Goal: Transaction & Acquisition: Purchase product/service

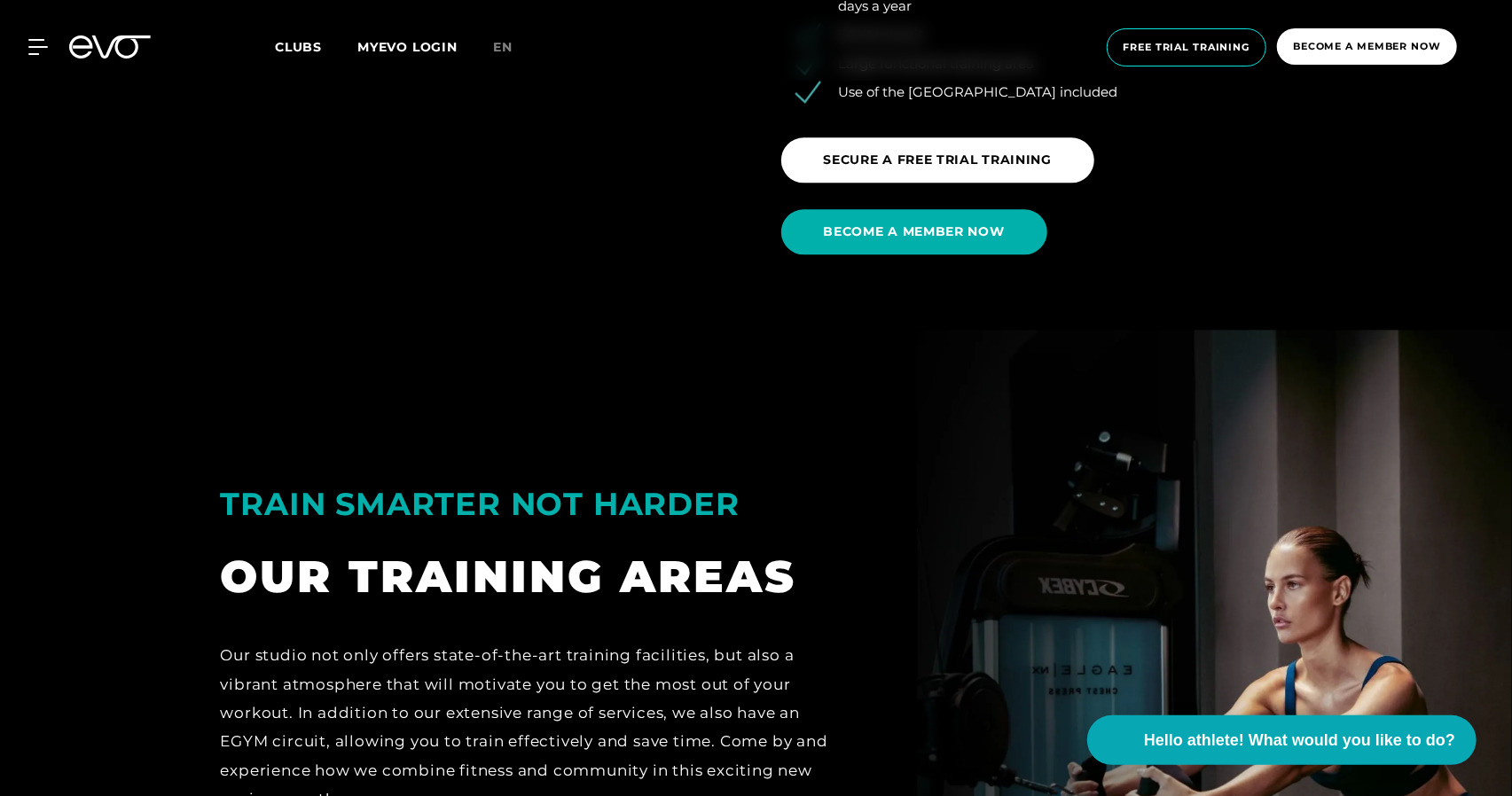
scroll to position [2838, 0]
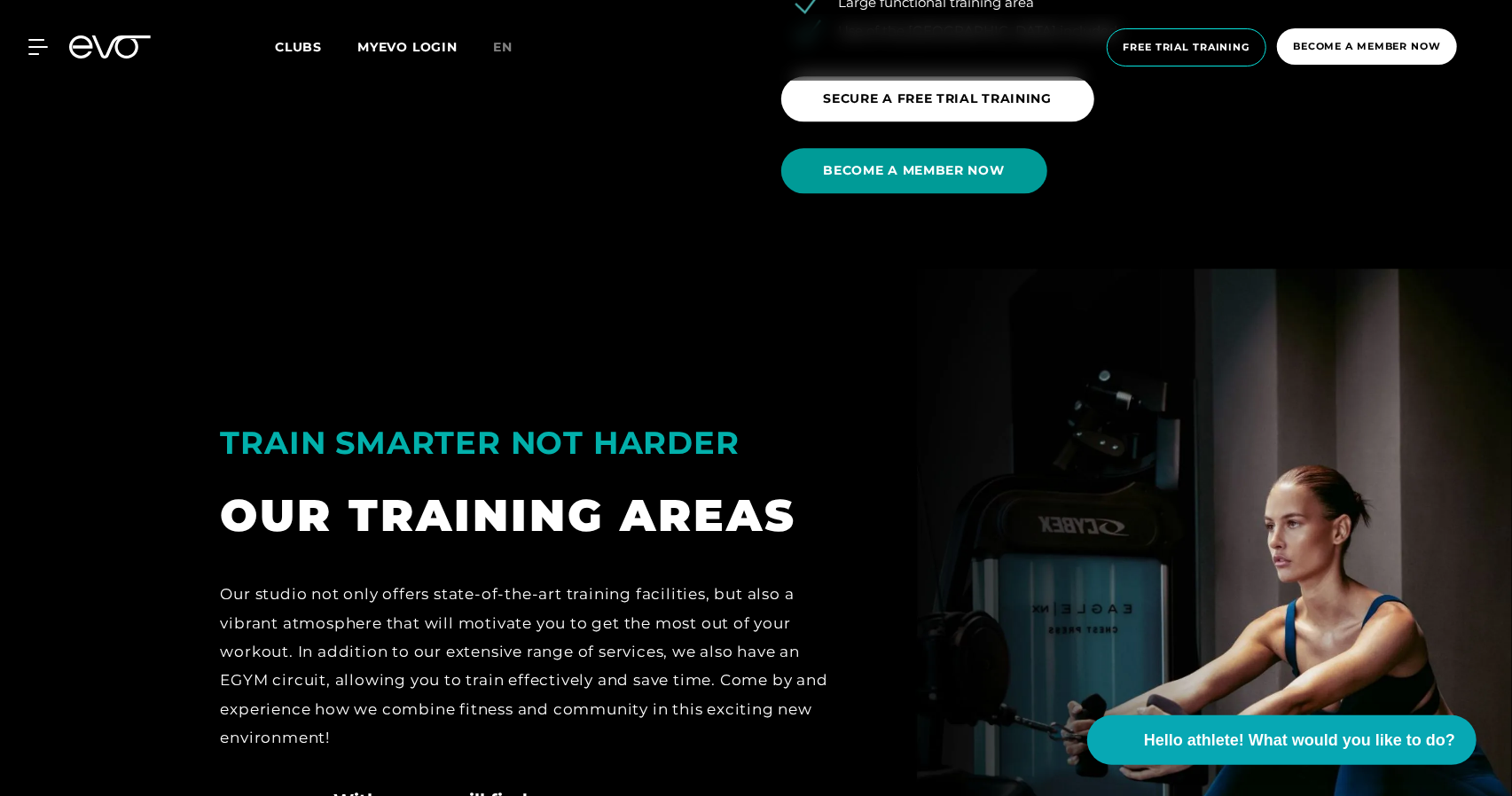
click at [945, 180] on span "BECOME A MEMBER NOW" at bounding box center [914, 171] width 266 height 45
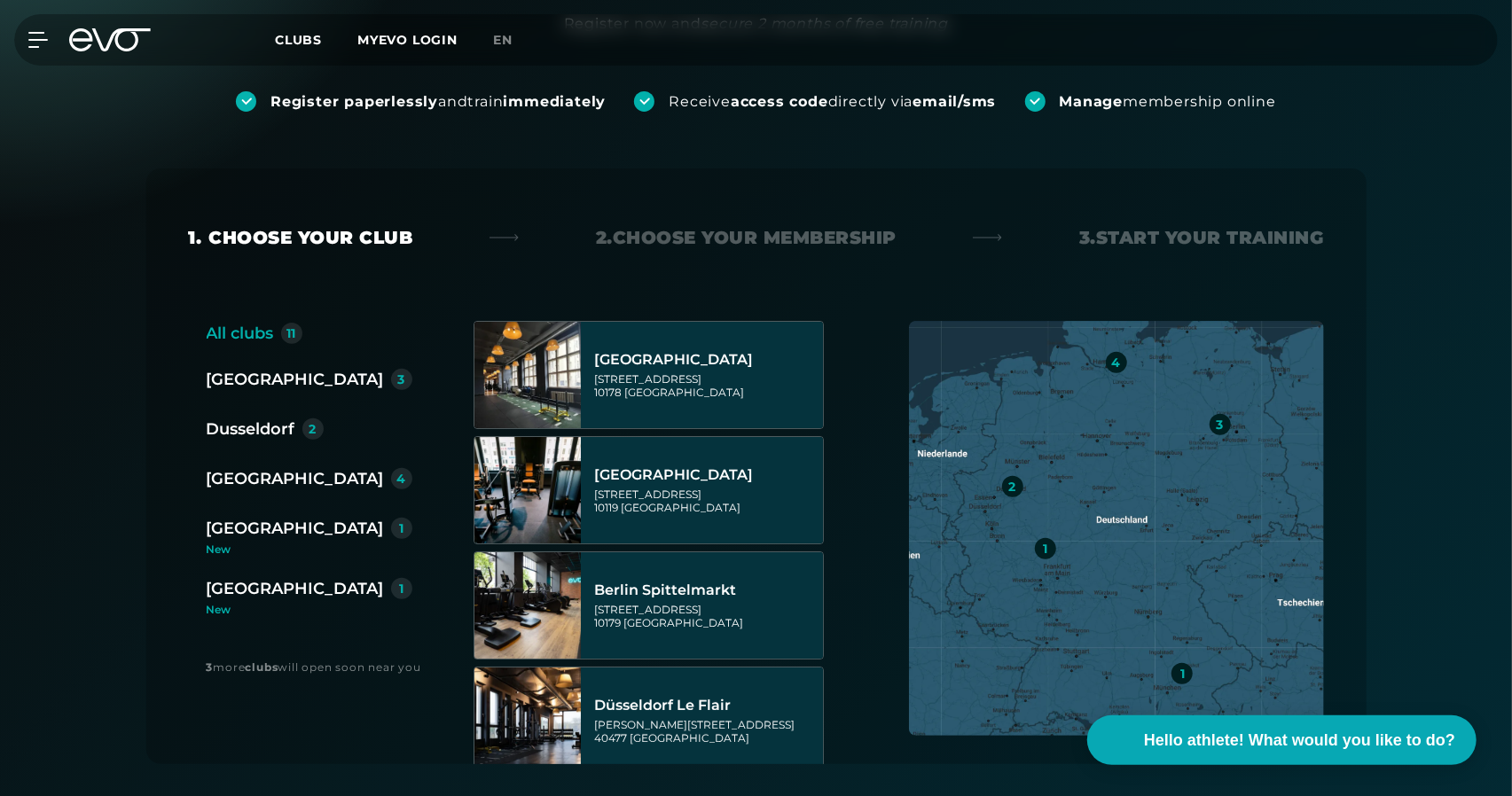
scroll to position [266, 0]
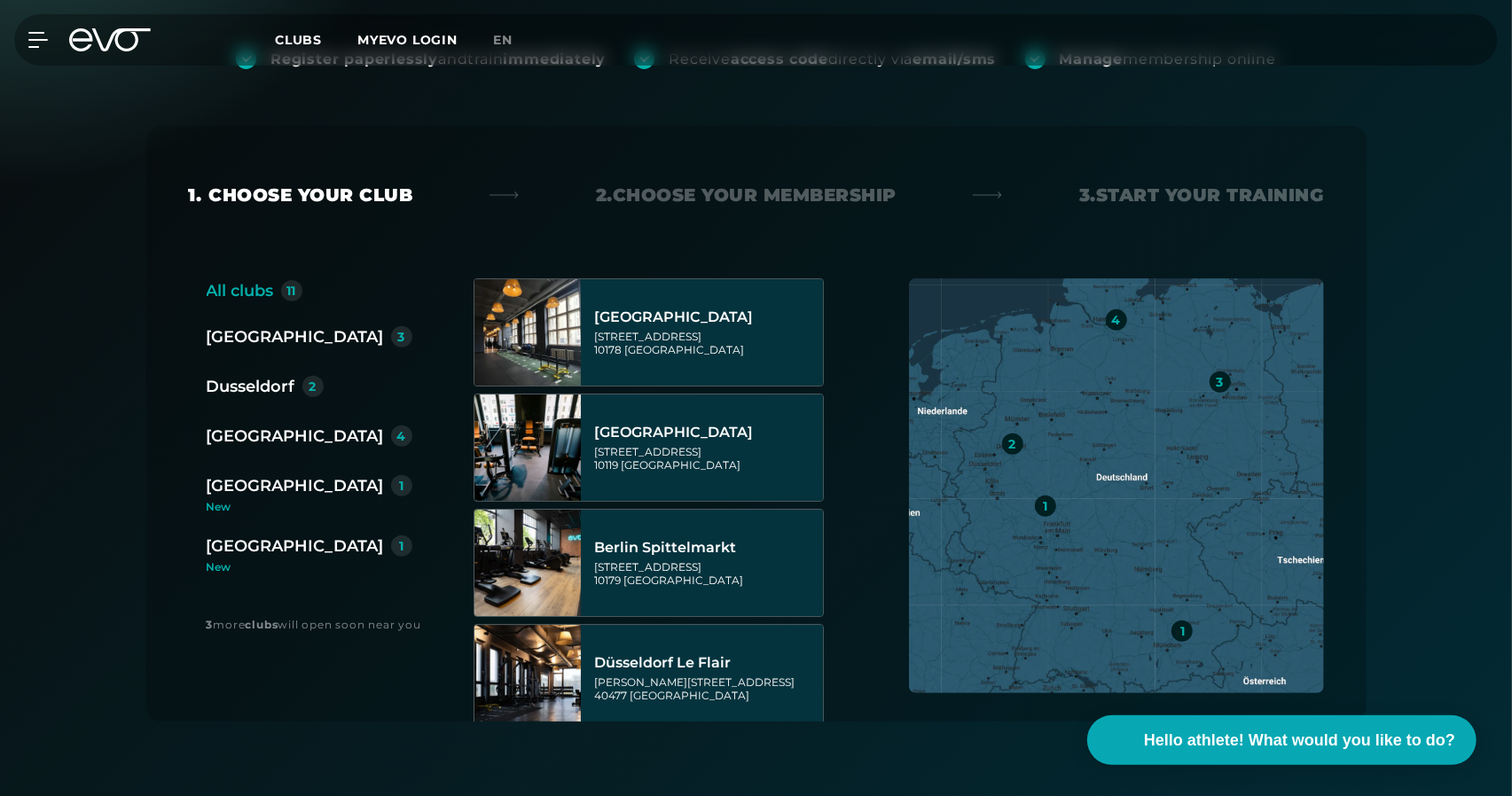
click at [1053, 509] on div "1" at bounding box center [1046, 506] width 22 height 22
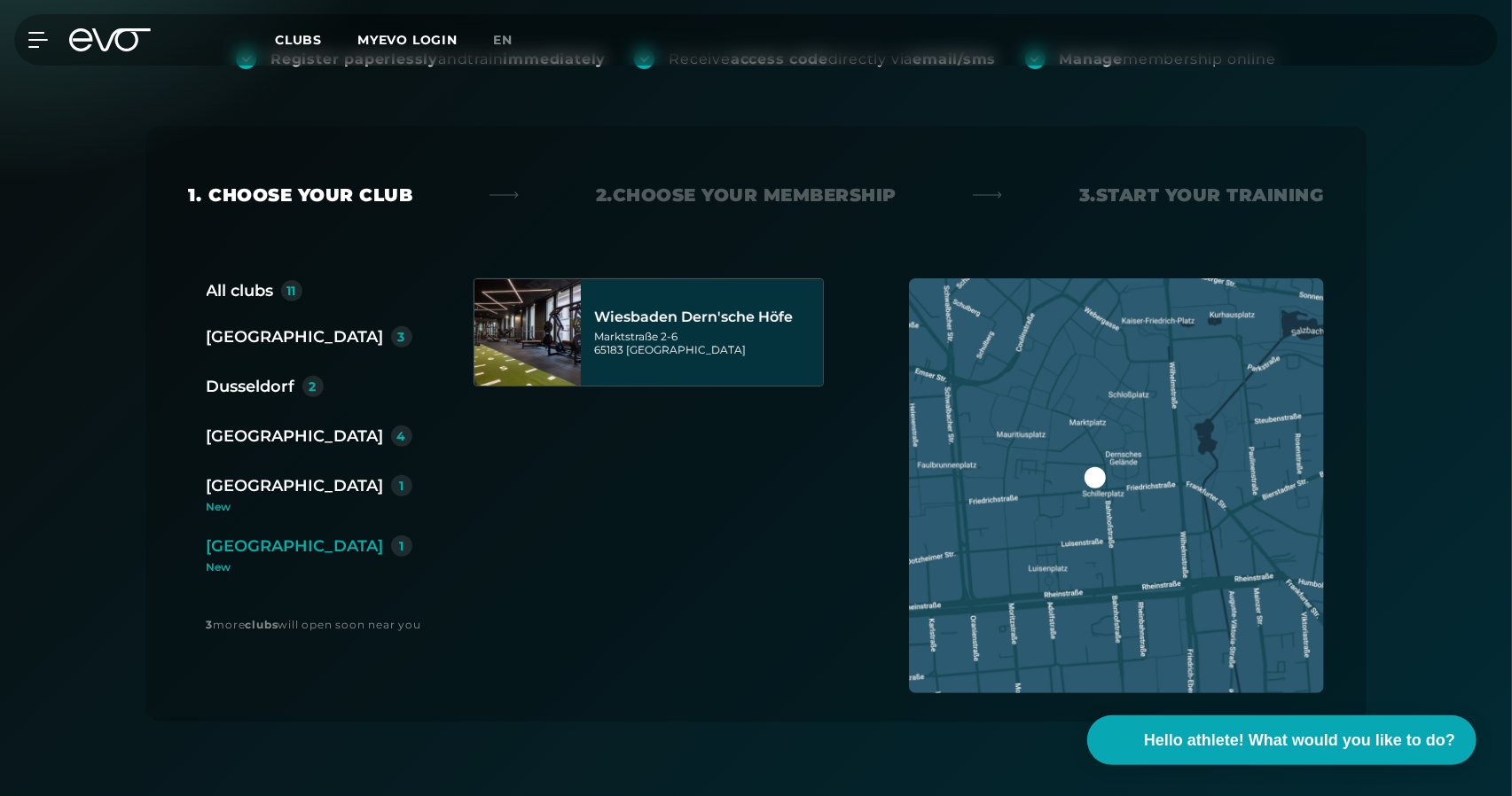
click at [1091, 479] on div at bounding box center [1096, 478] width 22 height 22
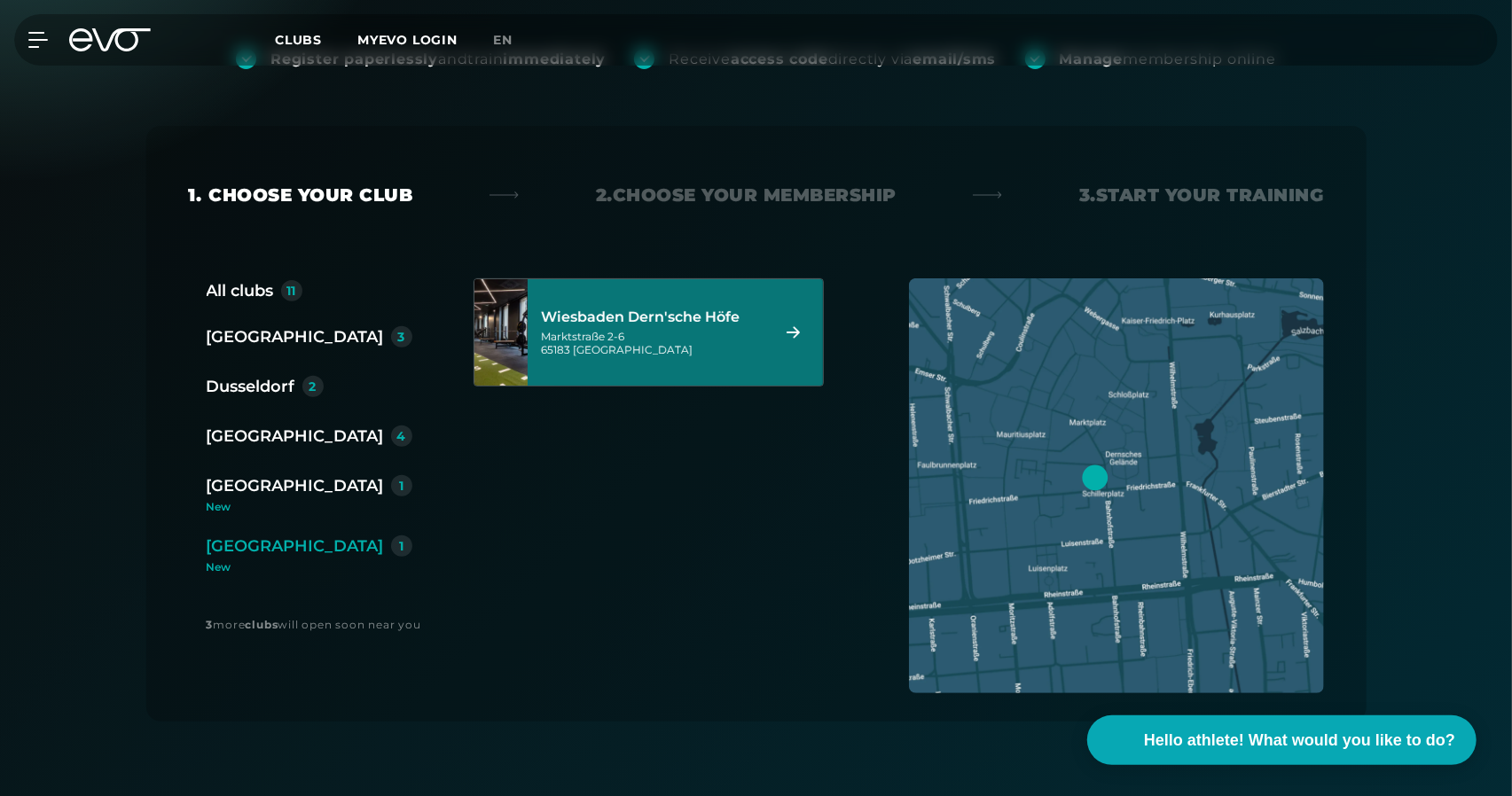
click at [252, 391] on font "Dusseldorf" at bounding box center [251, 387] width 88 height 20
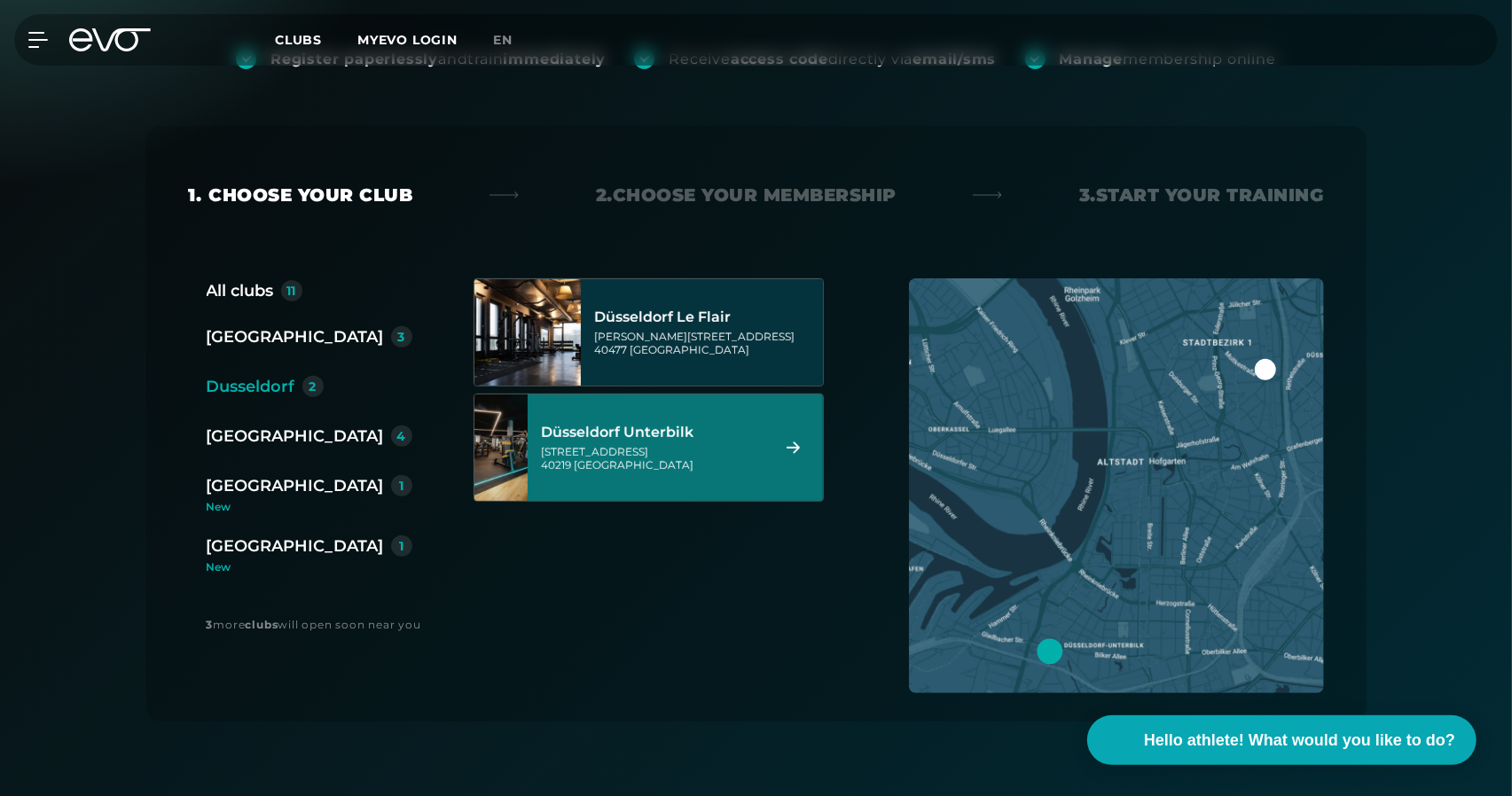
click at [1267, 372] on div at bounding box center [1266, 370] width 22 height 22
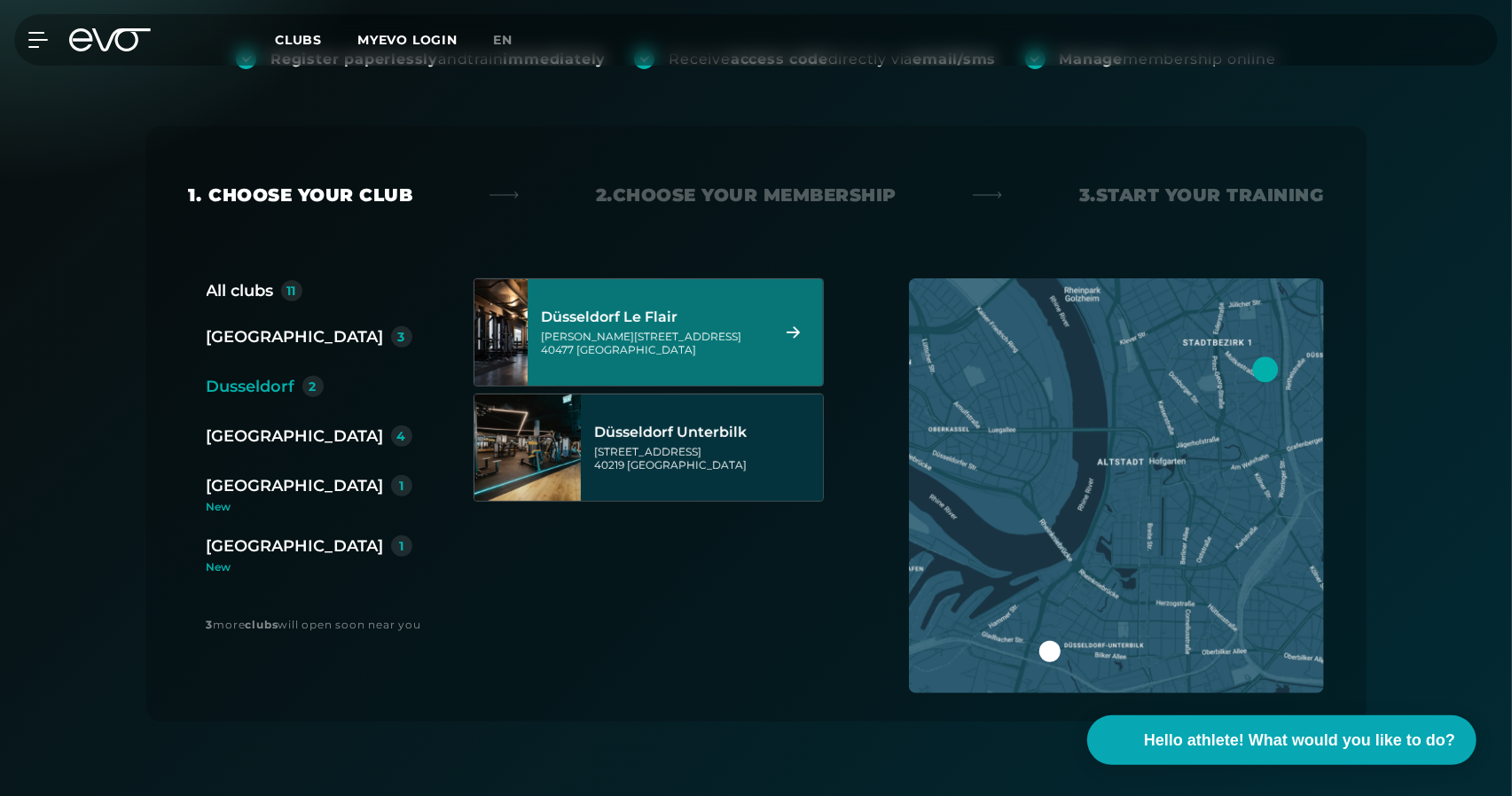
click at [697, 326] on div "[GEOGRAPHIC_DATA] Le Flair [PERSON_NAME][STREET_ADDRESS]" at bounding box center [653, 333] width 223 height 79
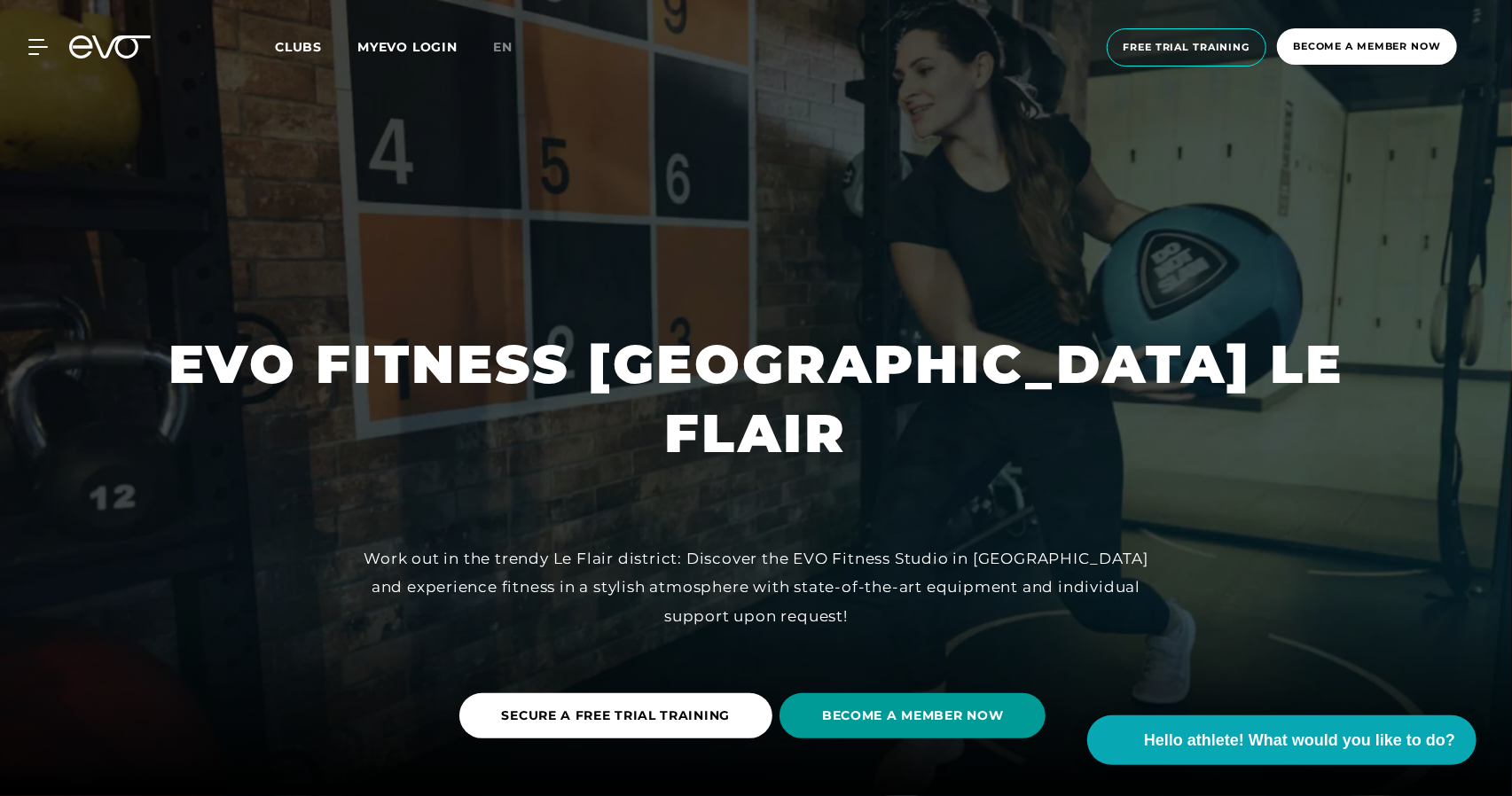
click at [912, 724] on span "BECOME A MEMBER NOW" at bounding box center [913, 716] width 181 height 19
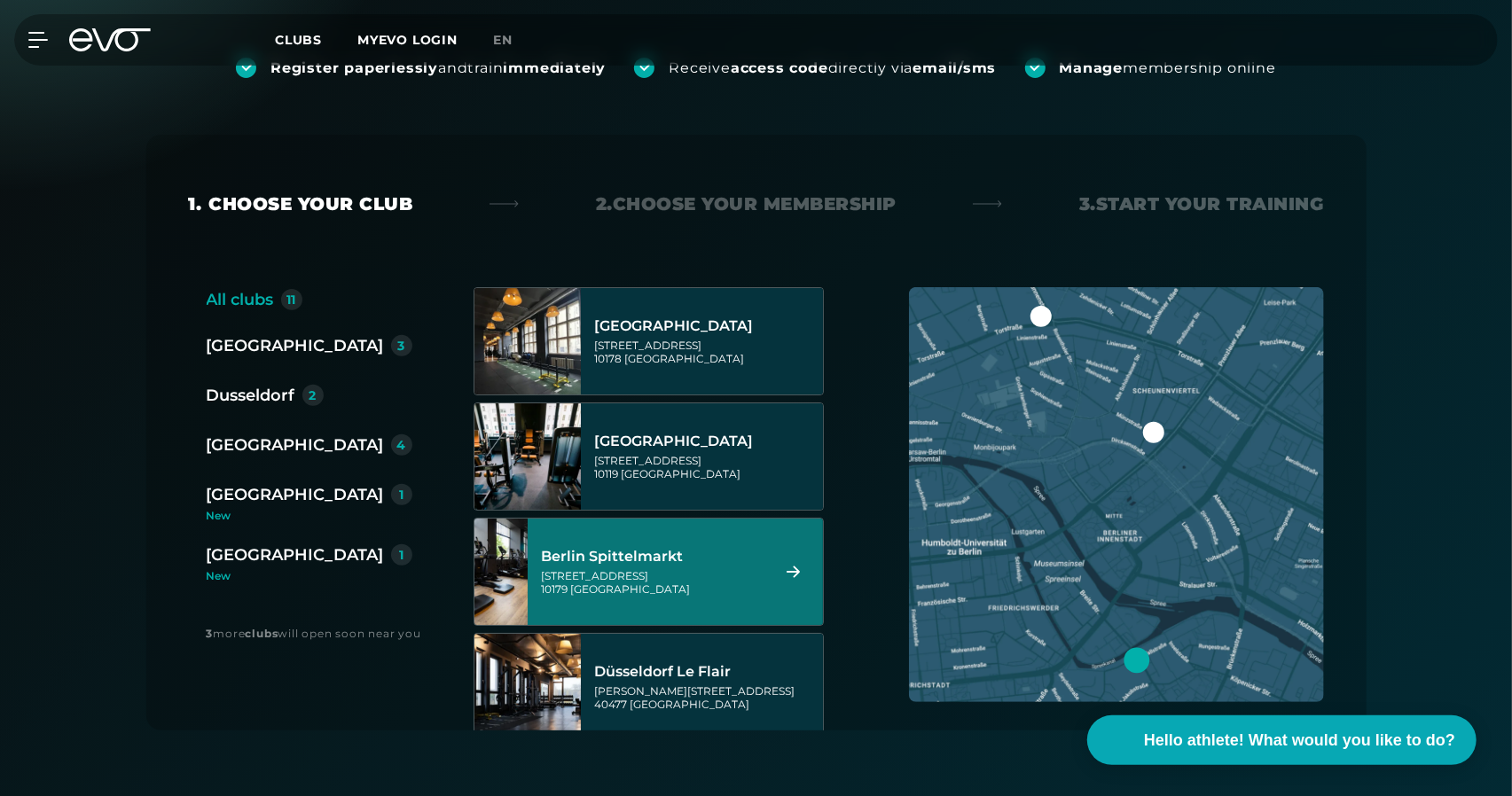
scroll to position [266, 0]
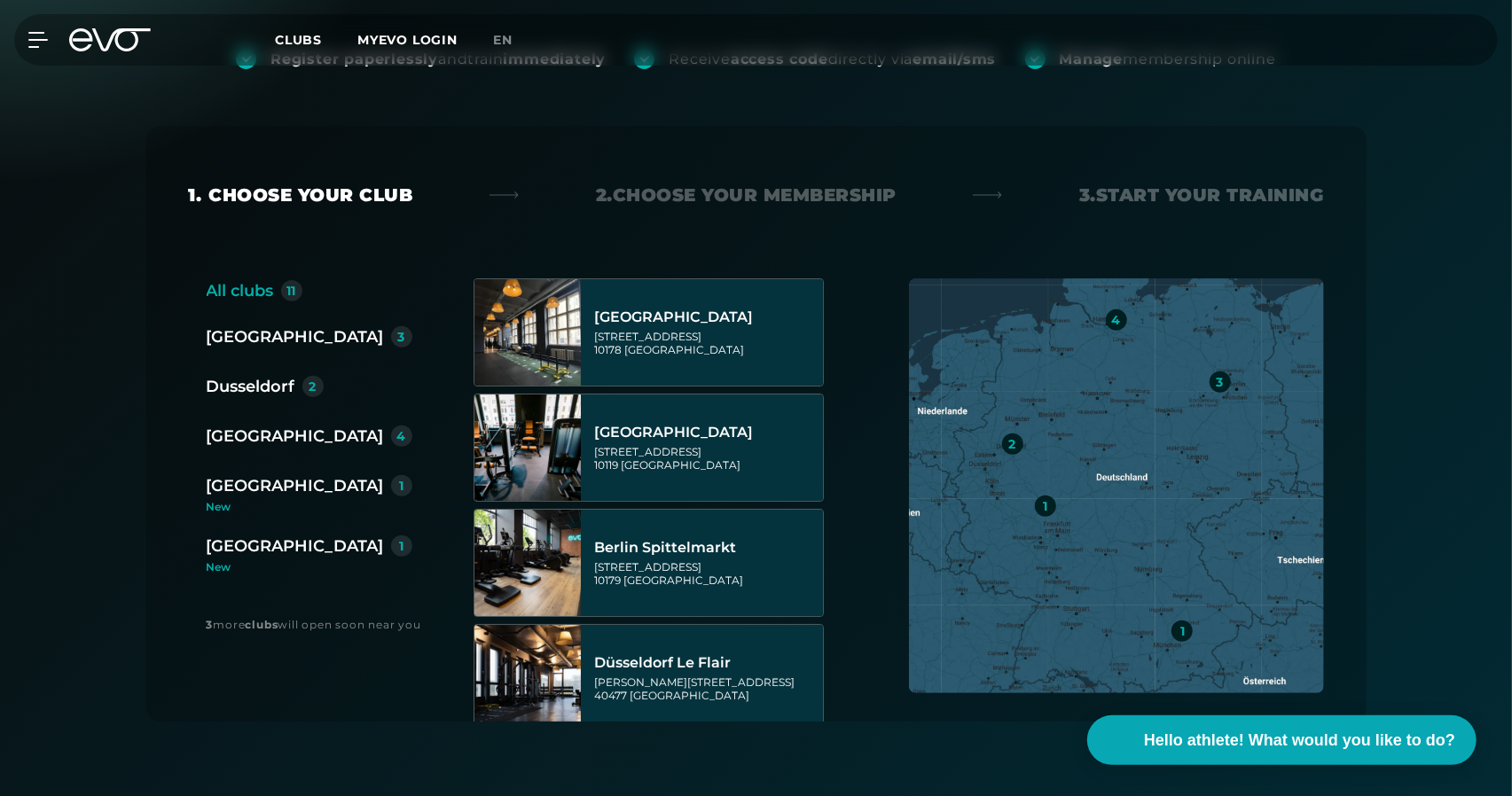
click at [266, 390] on font "Dusseldorf" at bounding box center [251, 387] width 88 height 20
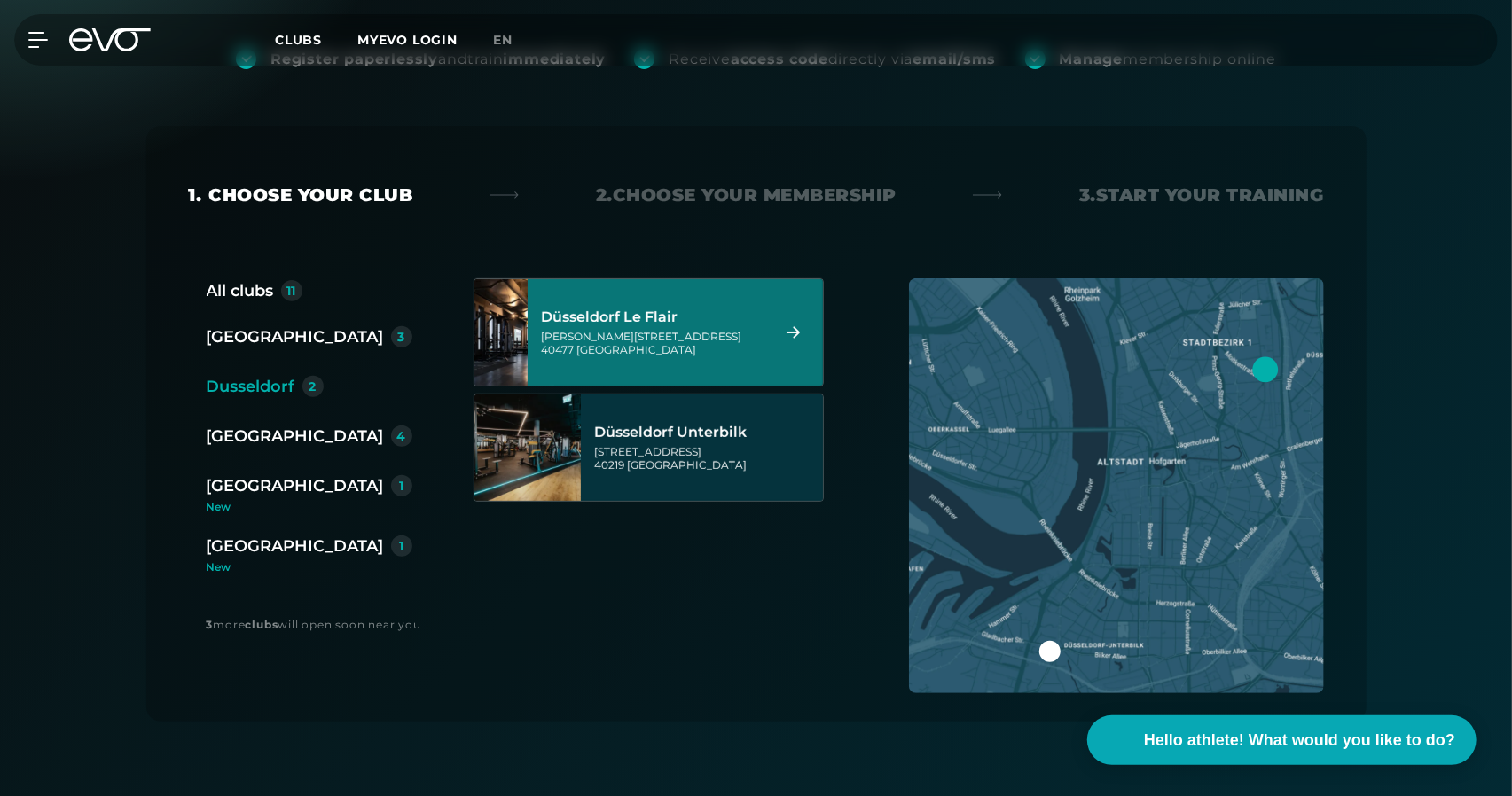
click at [600, 322] on font "Düsseldorf Le Flair" at bounding box center [610, 316] width 136 height 17
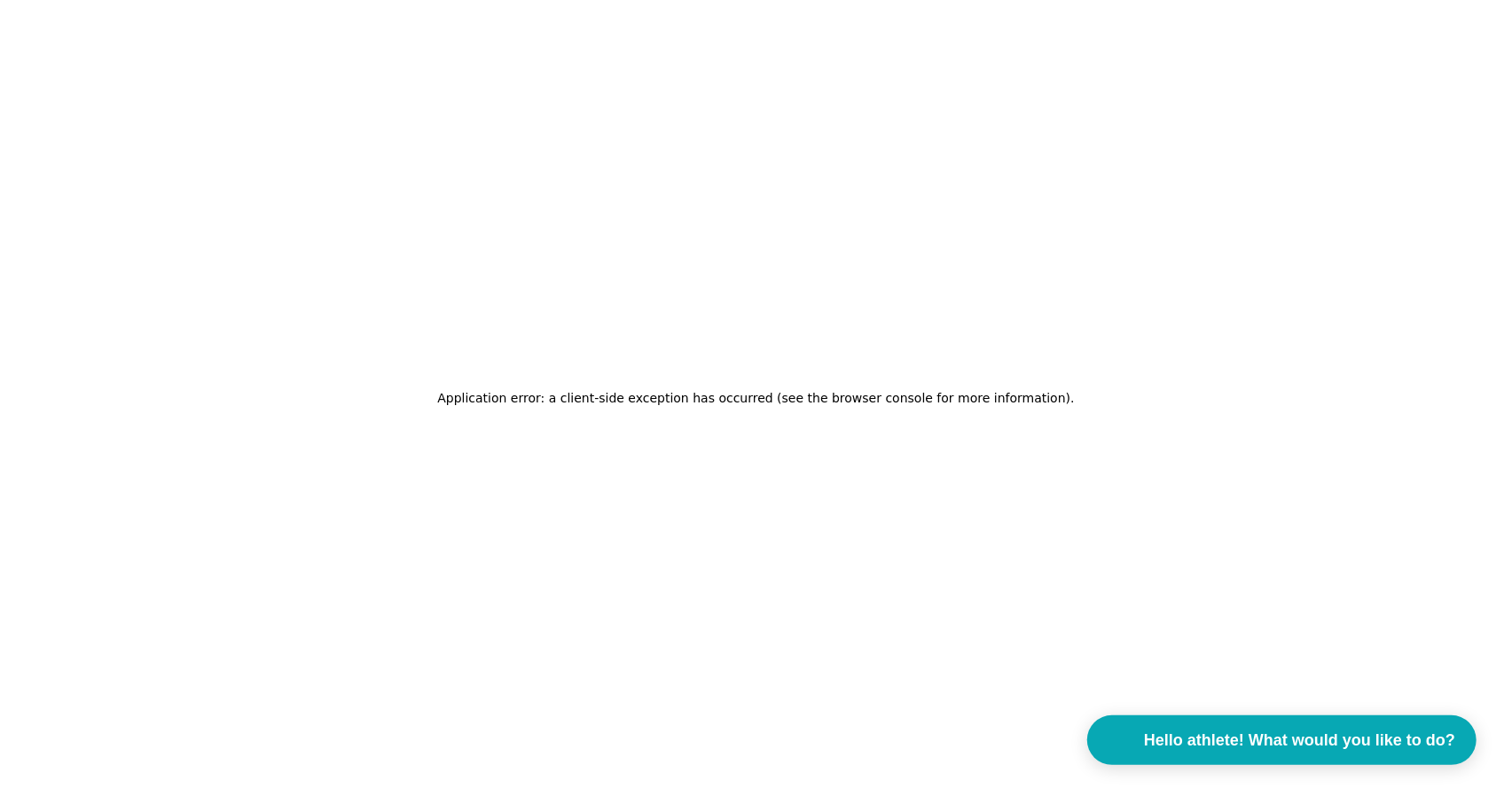
scroll to position [0, 0]
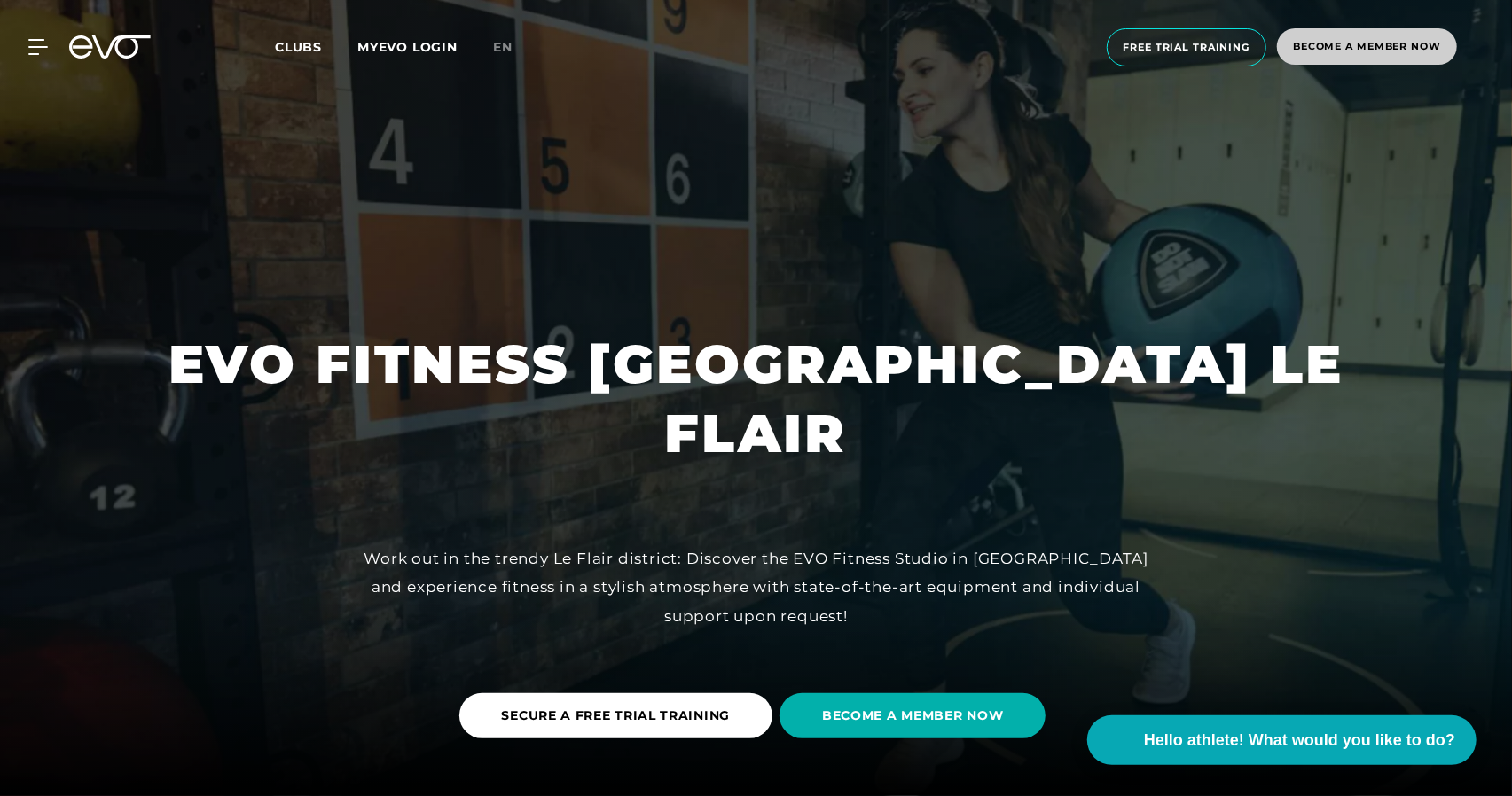
click at [1297, 49] on font "Become a member now" at bounding box center [1367, 46] width 148 height 13
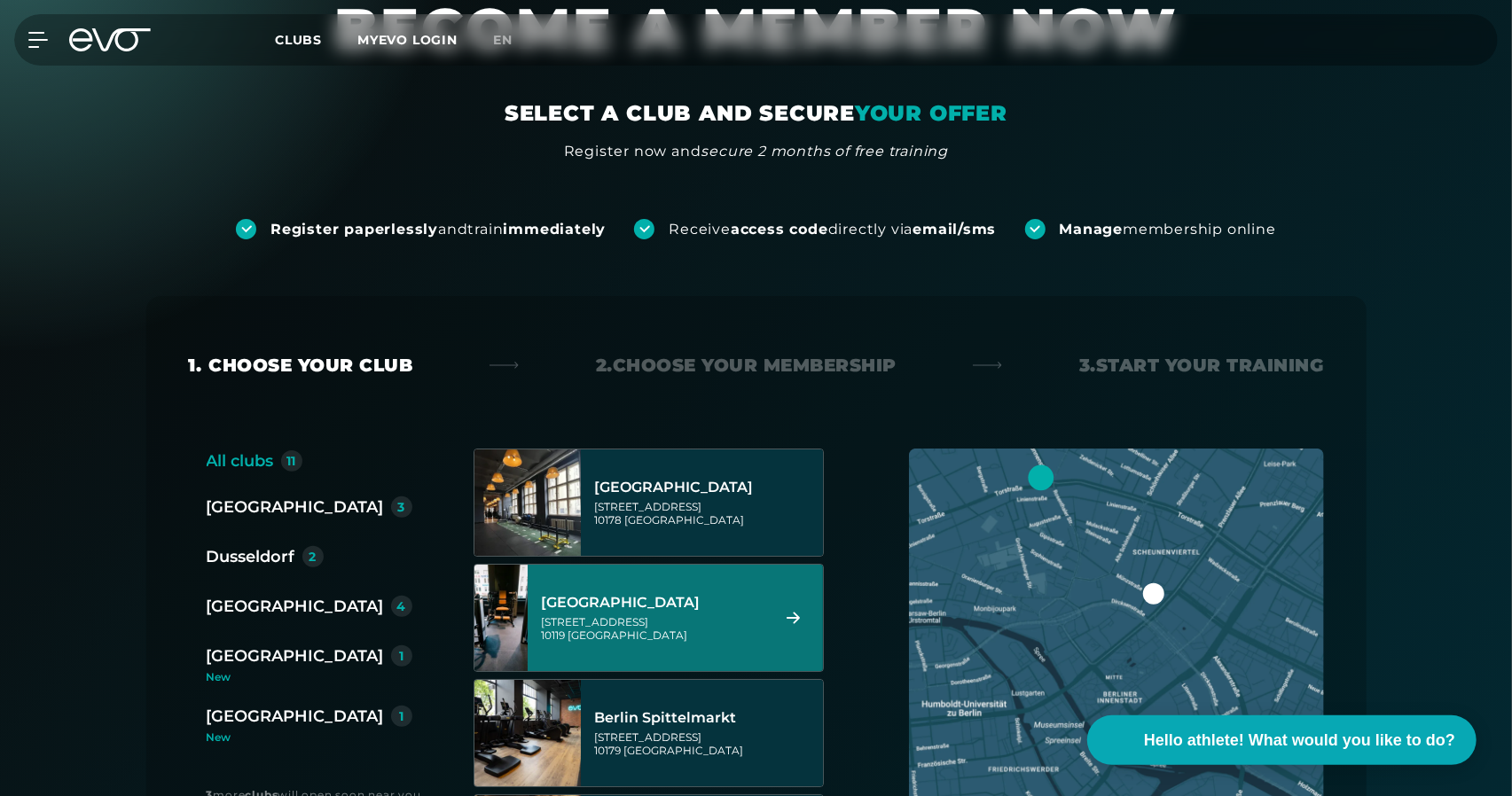
scroll to position [178, 0]
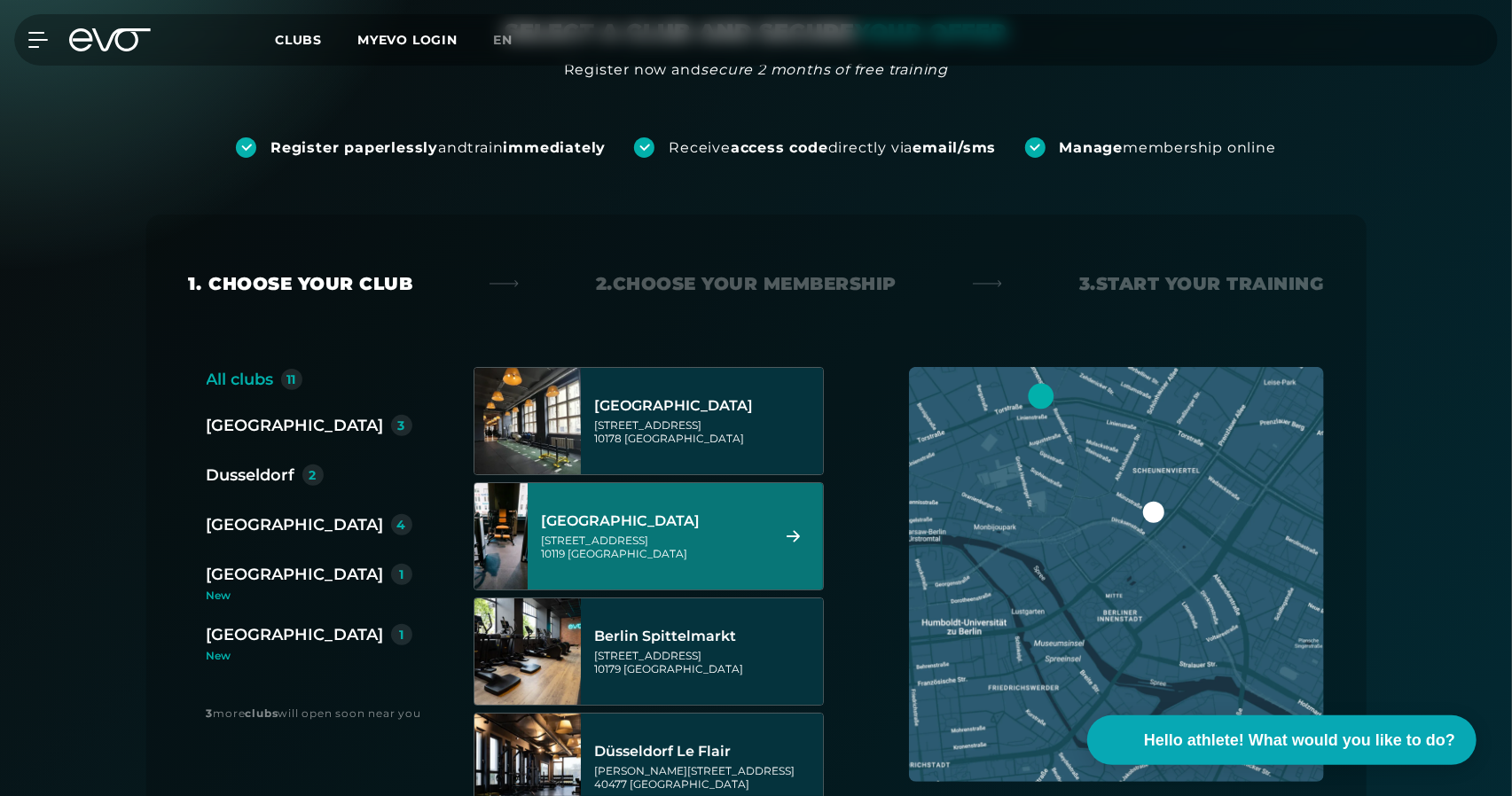
click at [240, 459] on div "Berlin 3 Dusseldorf 2 [GEOGRAPHIC_DATA] 4 [GEOGRAPHIC_DATA] 1 [GEOGRAPHIC_DATA]…" at bounding box center [317, 537] width 220 height 248
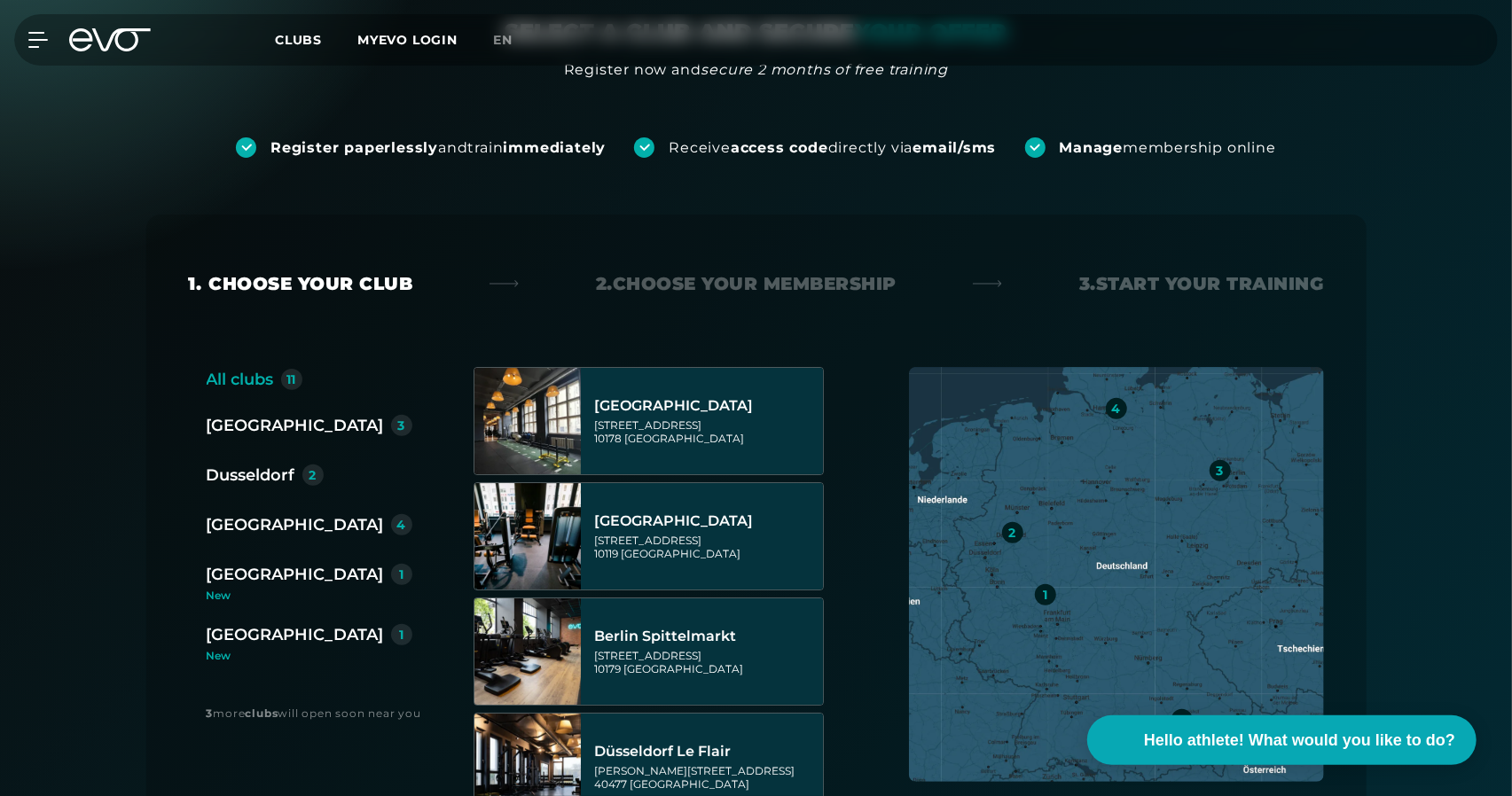
click at [240, 466] on font "Dusseldorf" at bounding box center [251, 475] width 88 height 20
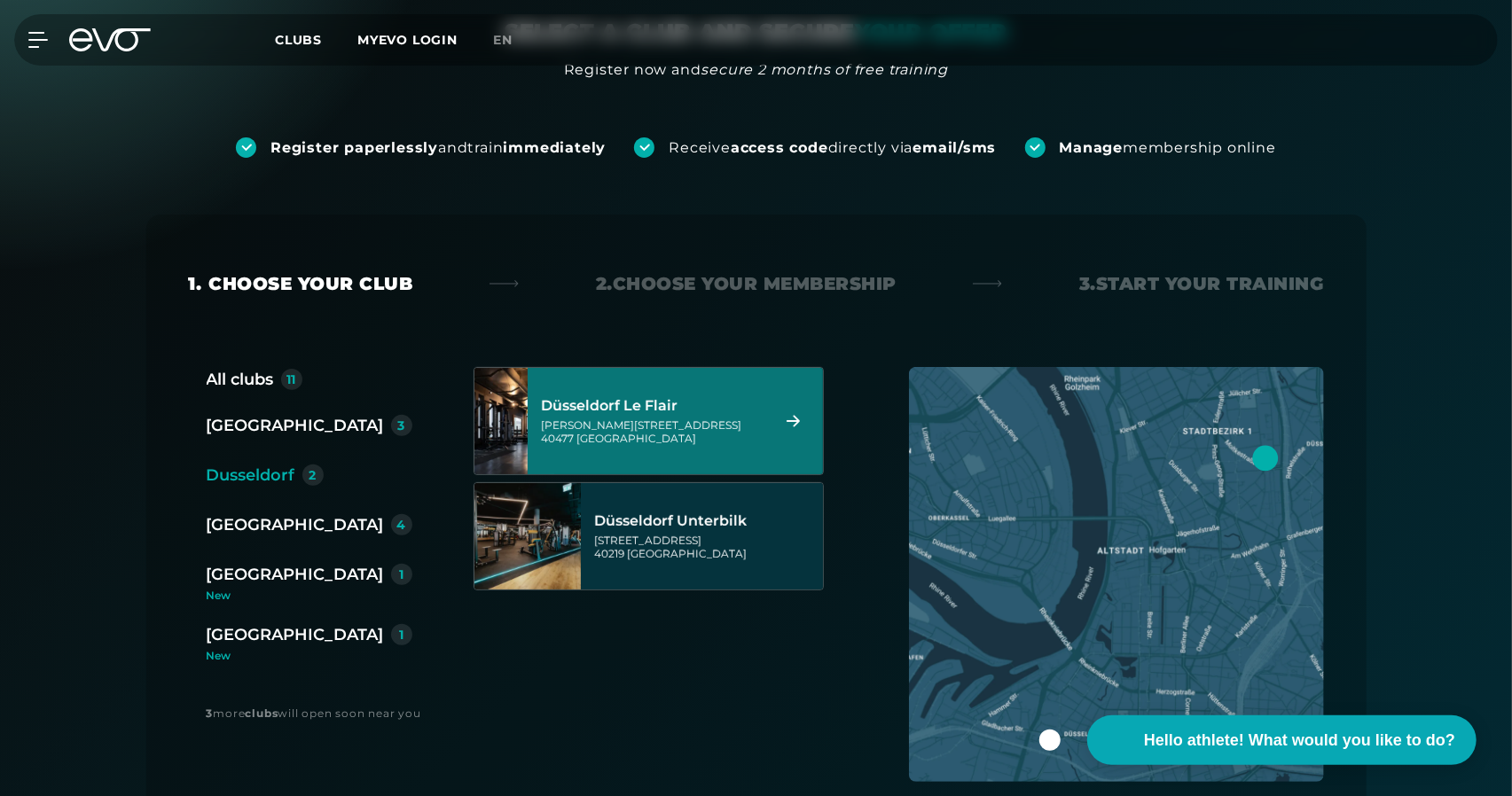
click at [640, 445] on div "[PERSON_NAME][STREET_ADDRESS]" at bounding box center [653, 431] width 223 height 27
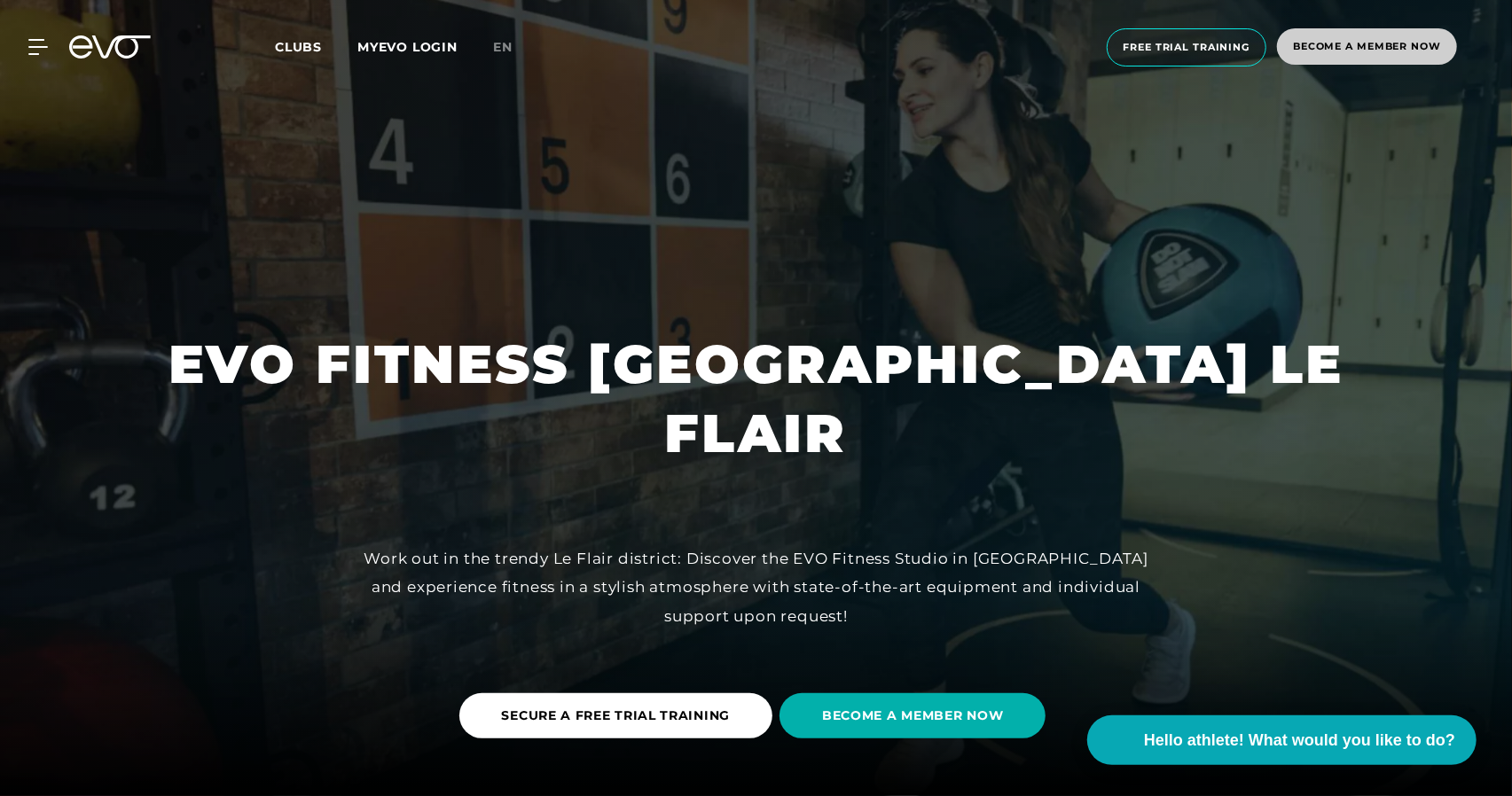
click at [1349, 43] on font "Become a member now" at bounding box center [1367, 46] width 148 height 13
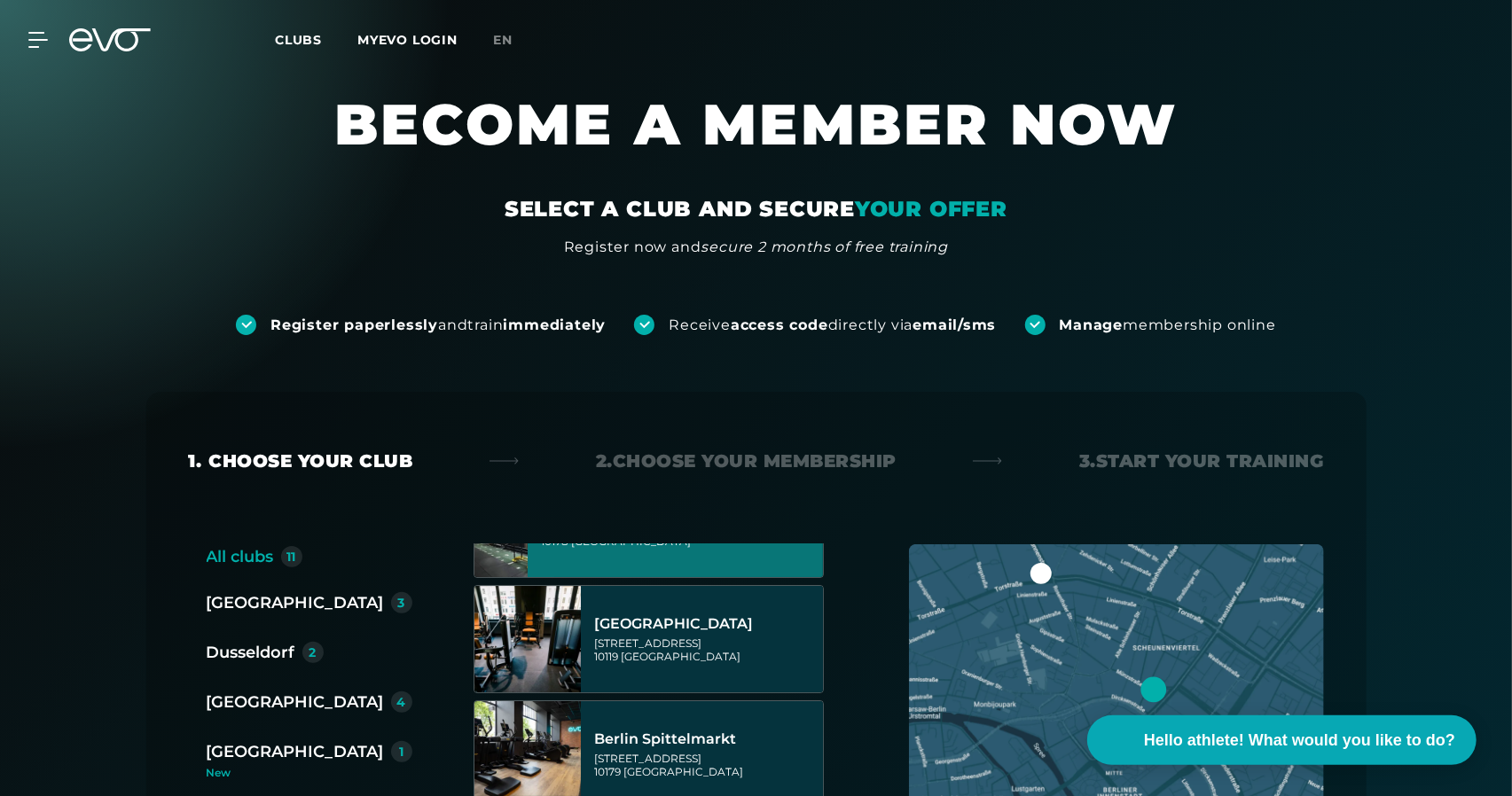
scroll to position [178, 0]
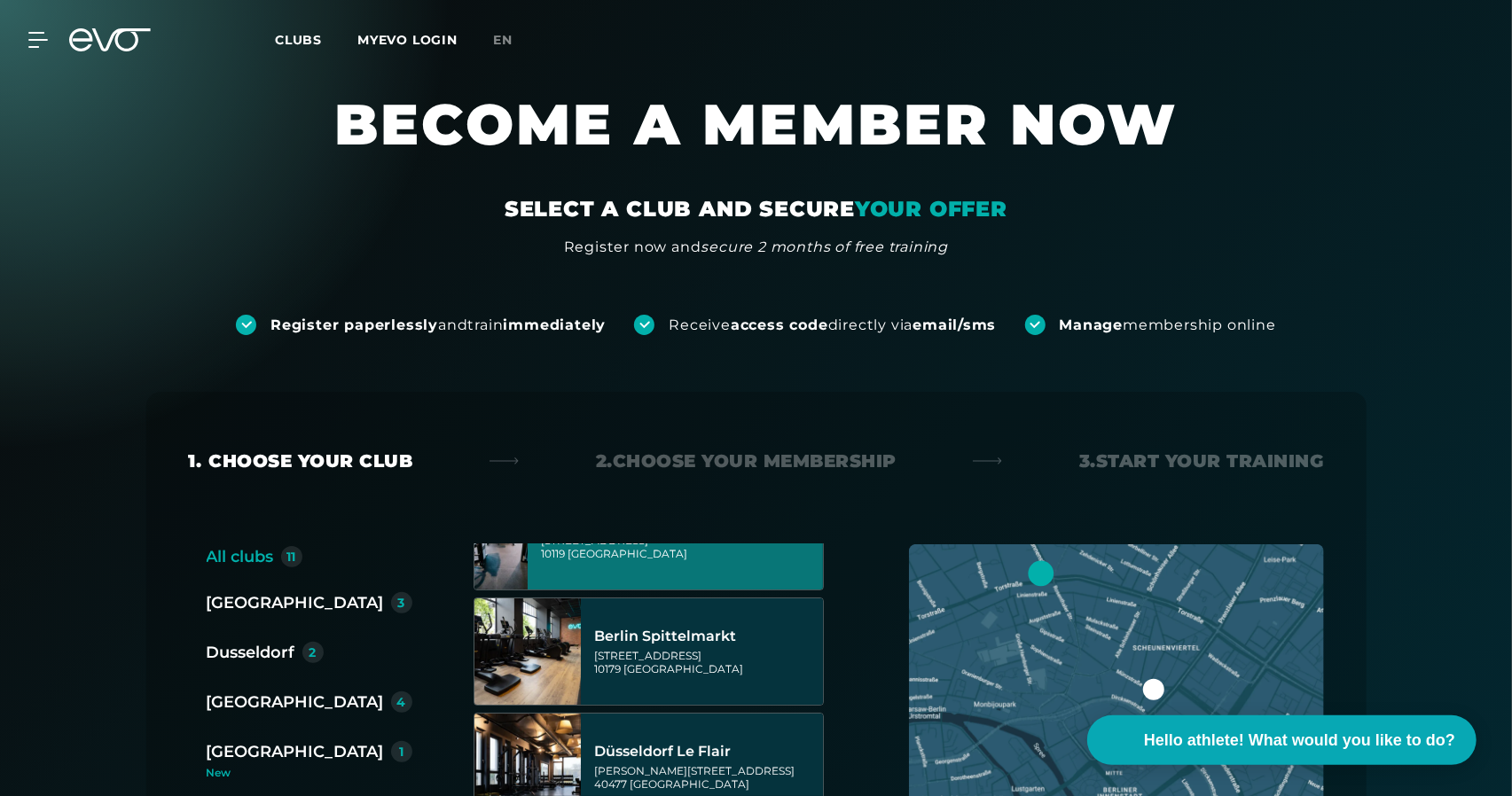
click at [260, 648] on font "Dusseldorf" at bounding box center [251, 653] width 88 height 20
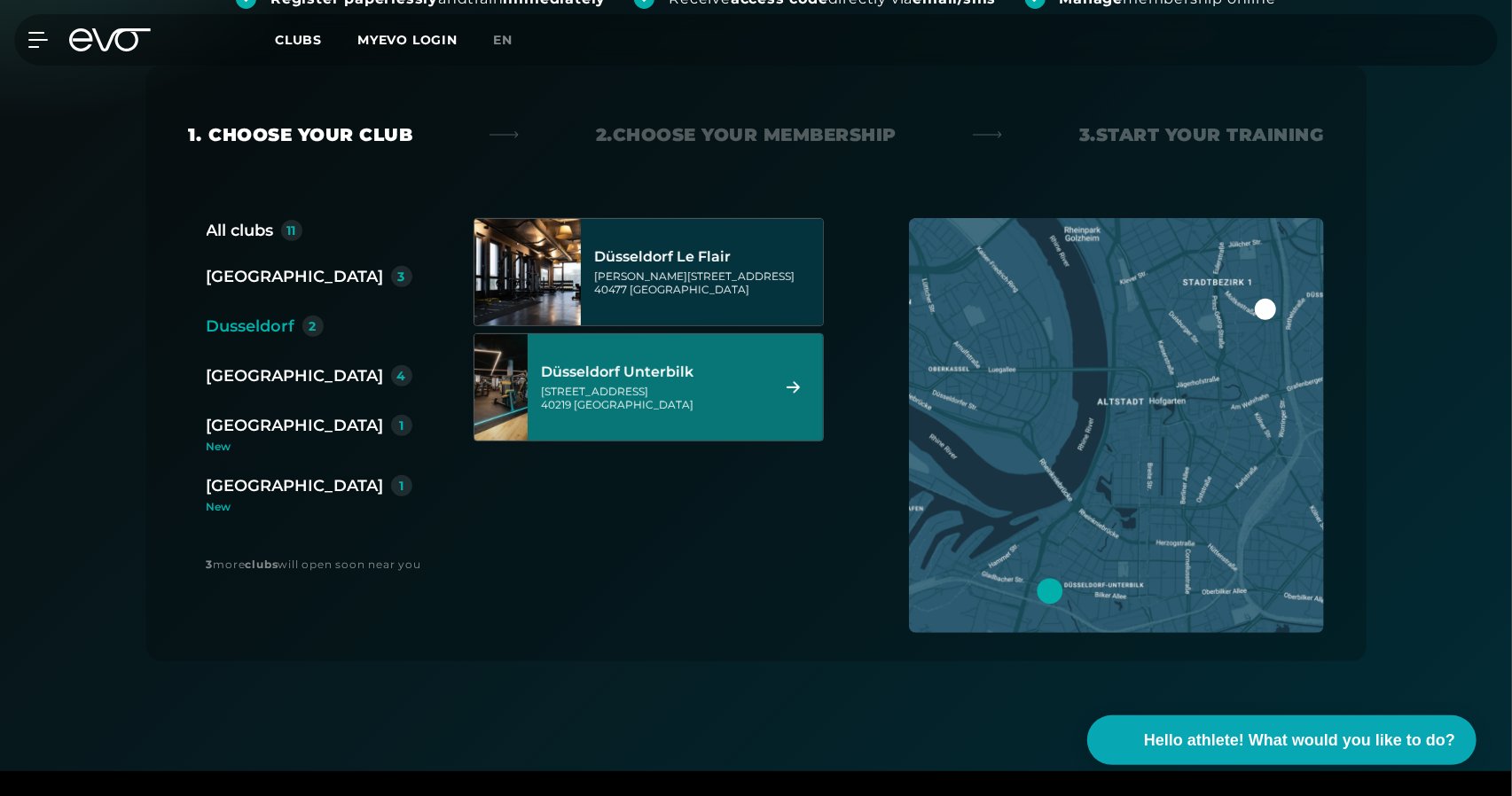
scroll to position [266, 0]
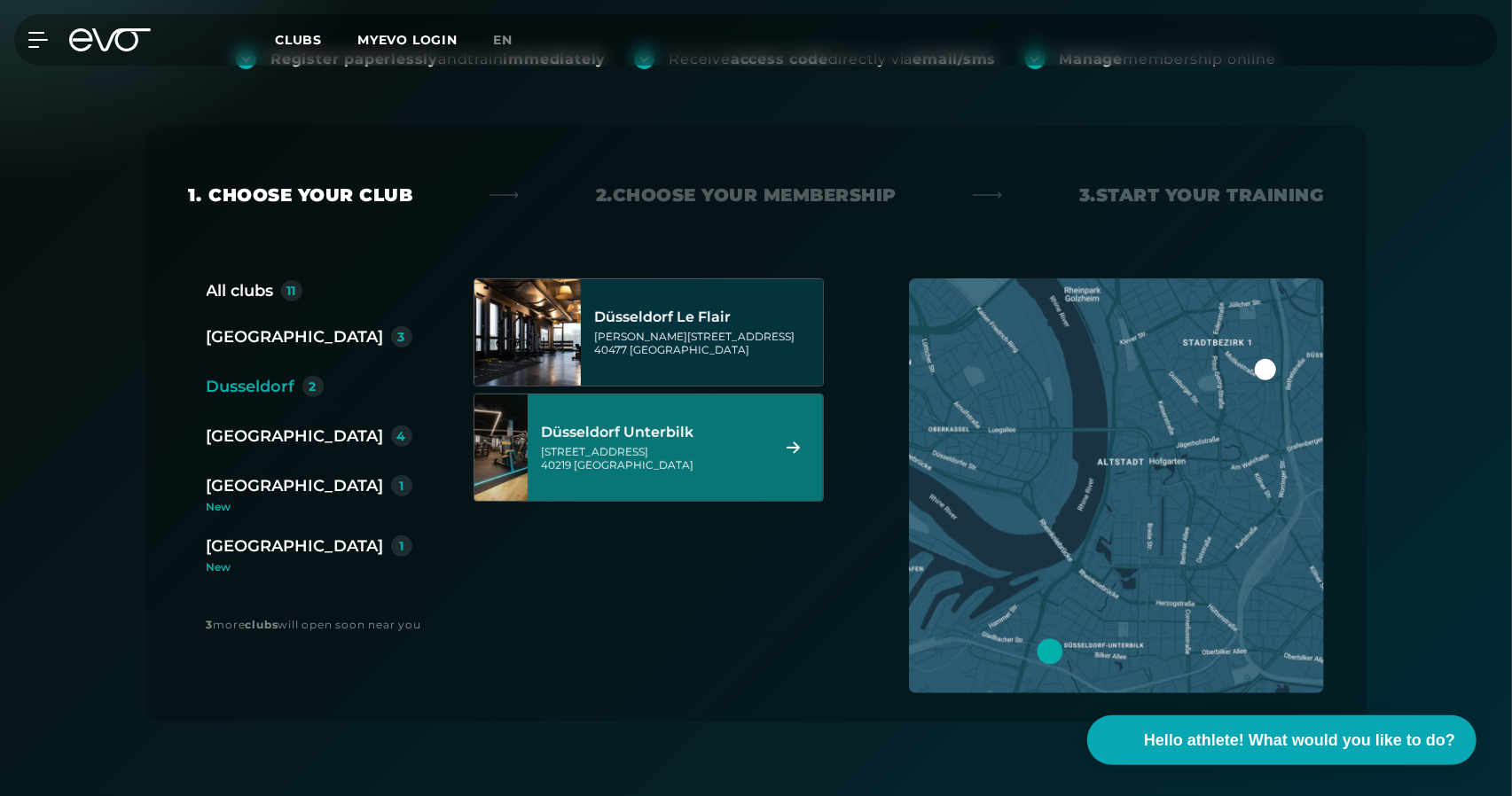
click at [704, 188] on font "Choose your membership" at bounding box center [754, 195] width 284 height 22
click at [698, 325] on font "Düsseldorf Le Flair" at bounding box center [663, 316] width 136 height 17
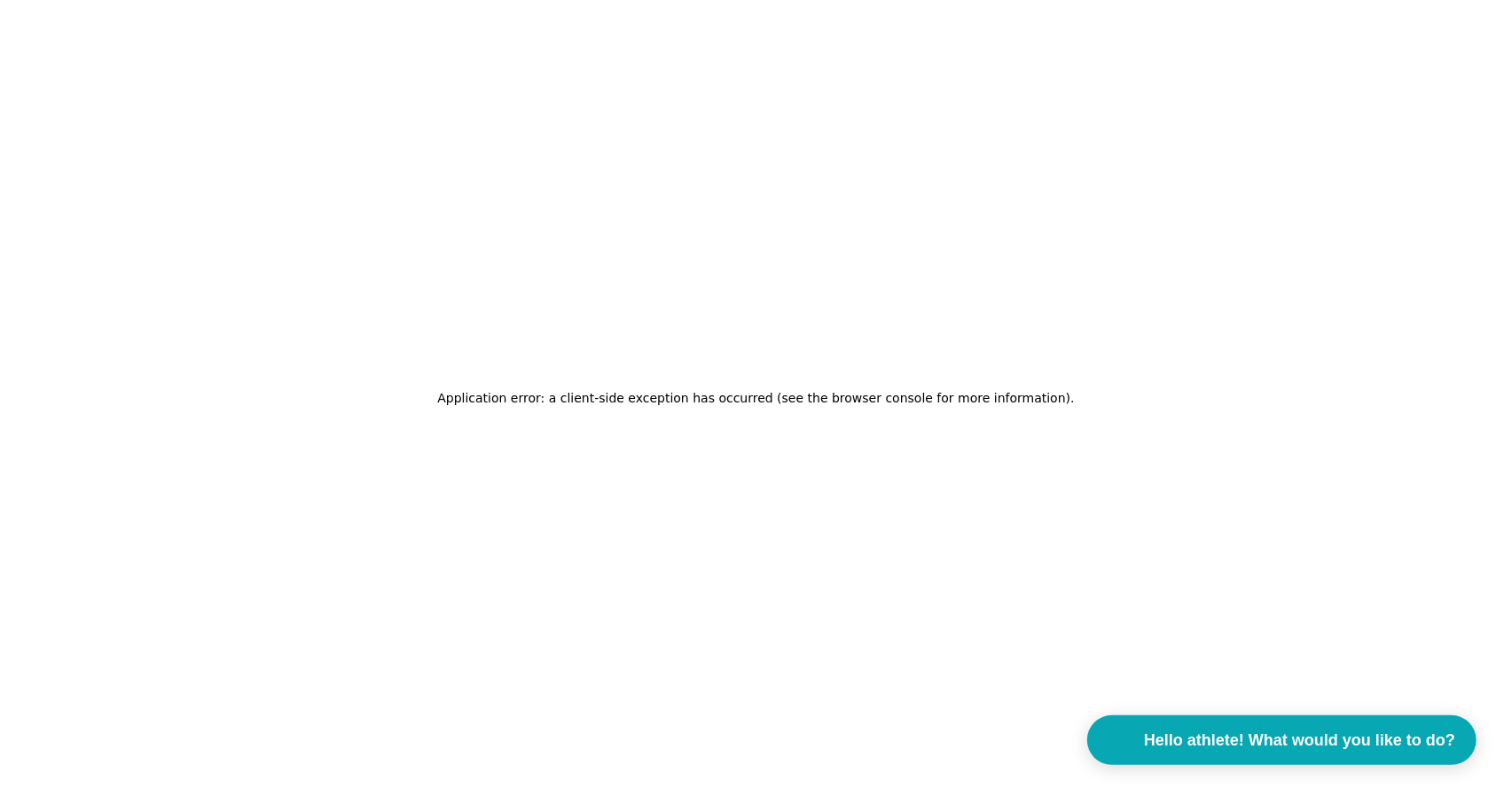
scroll to position [0, 0]
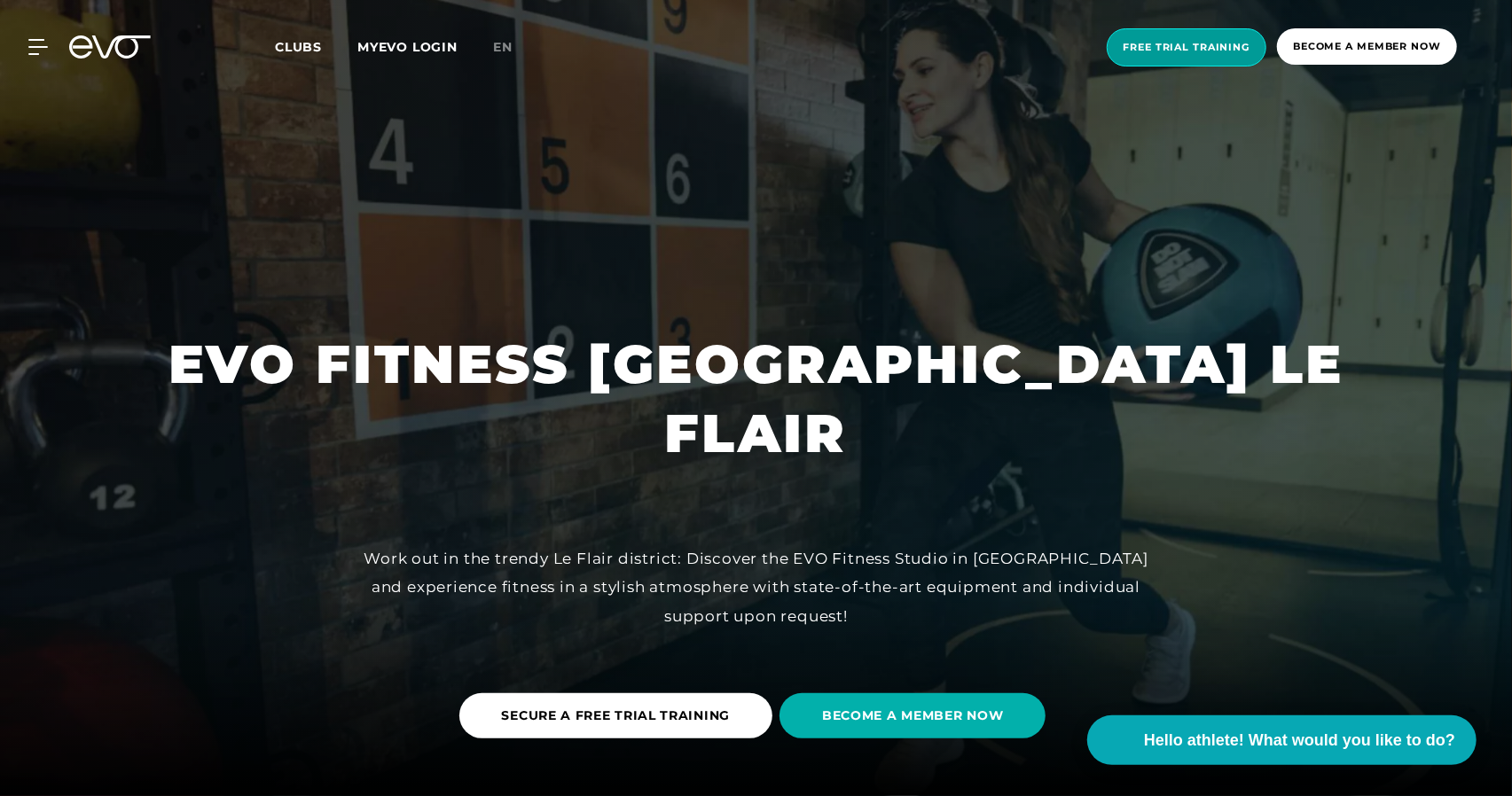
click at [1199, 36] on span "Free trial training" at bounding box center [1188, 47] width 161 height 38
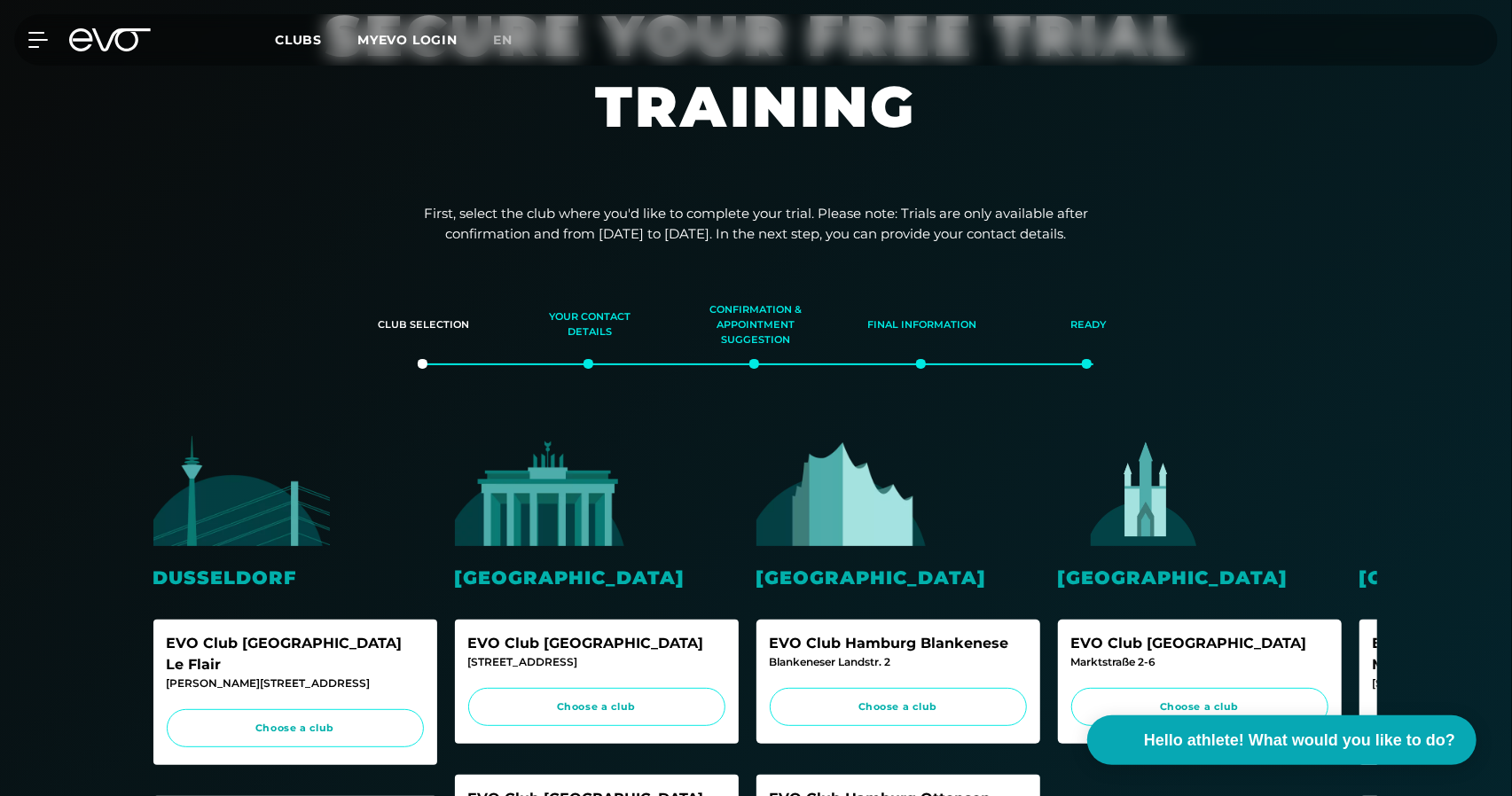
scroll to position [266, 0]
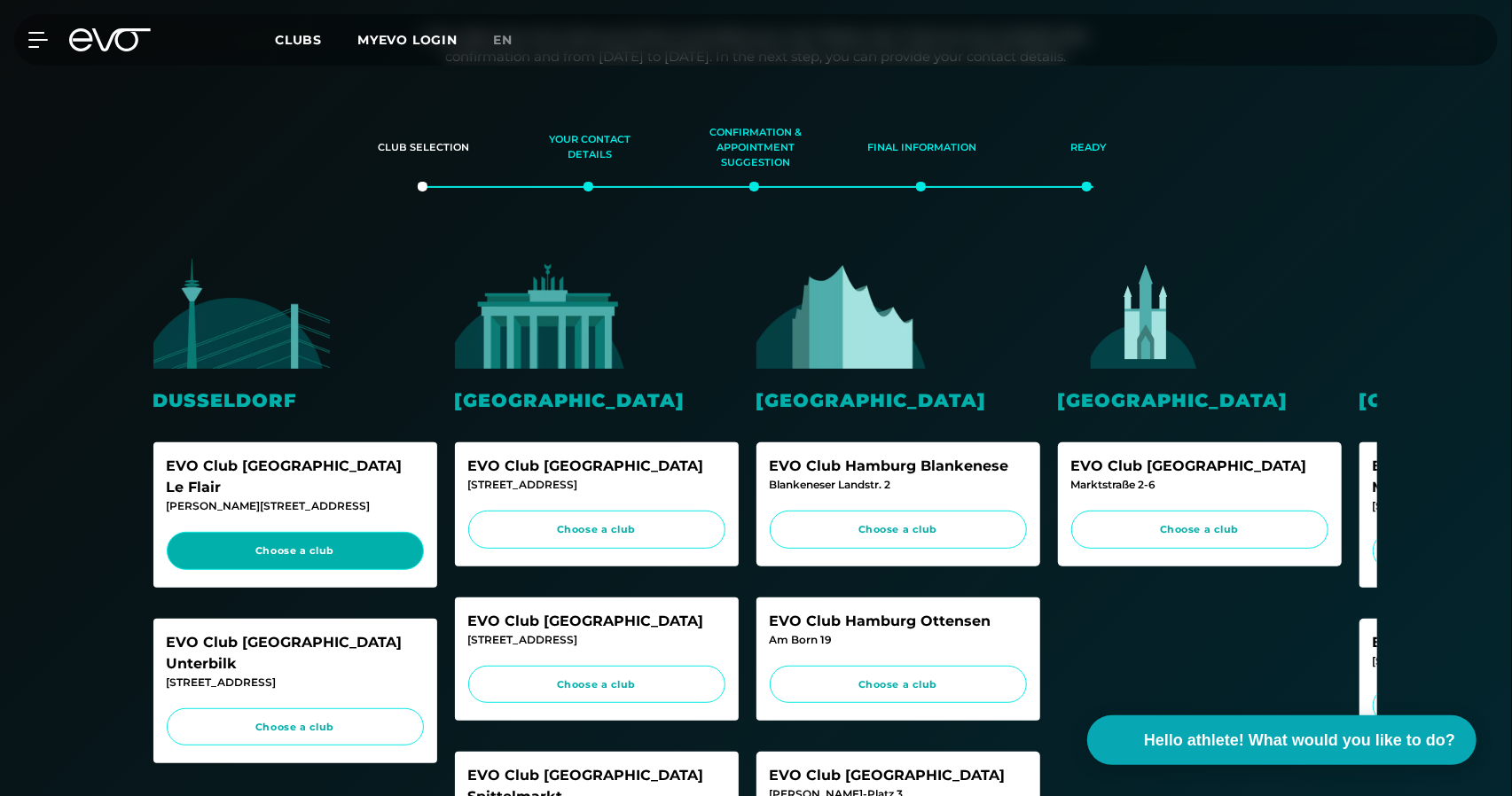
click at [293, 532] on link "Choose a club" at bounding box center [296, 551] width 257 height 38
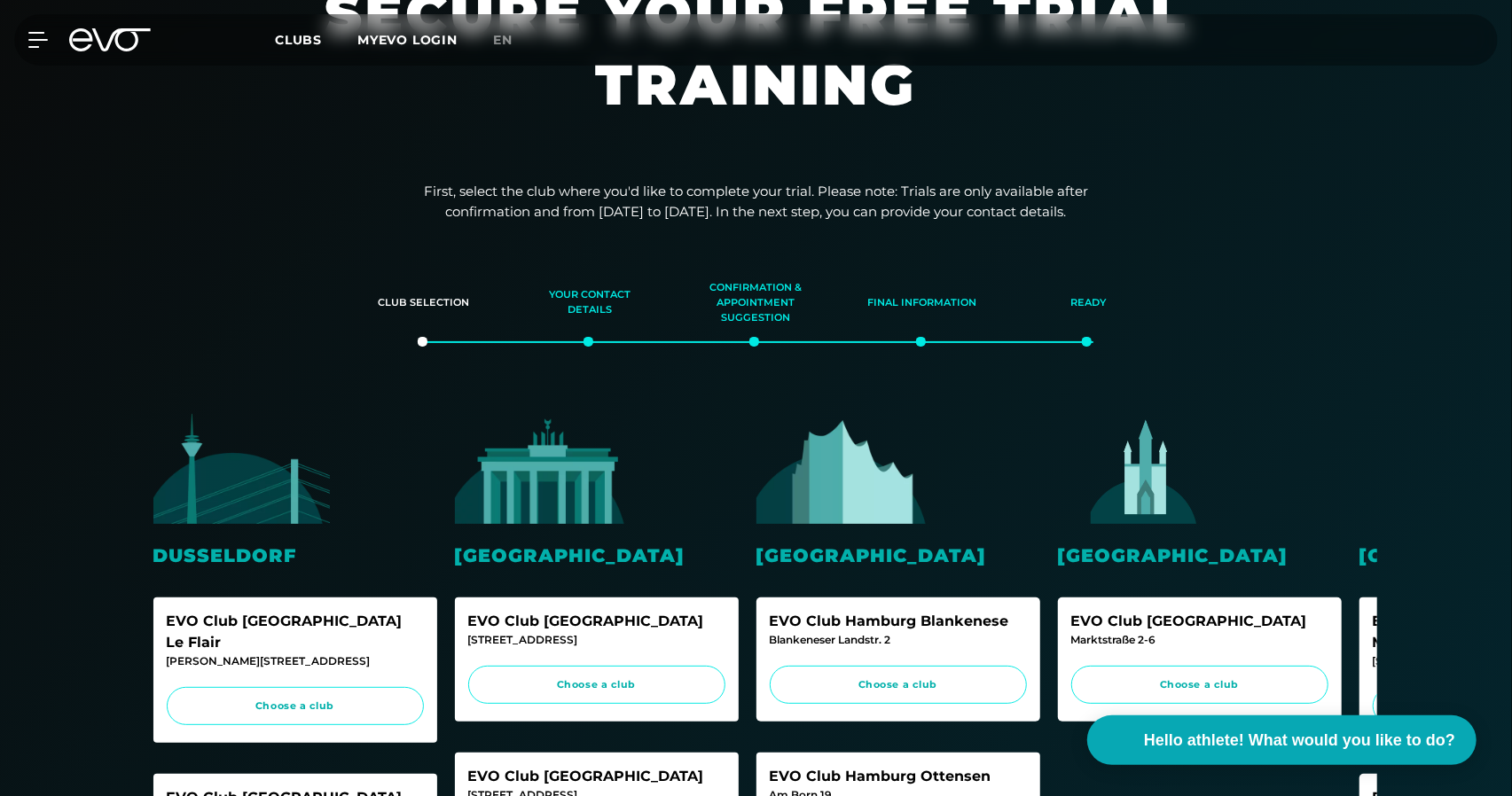
scroll to position [178, 0]
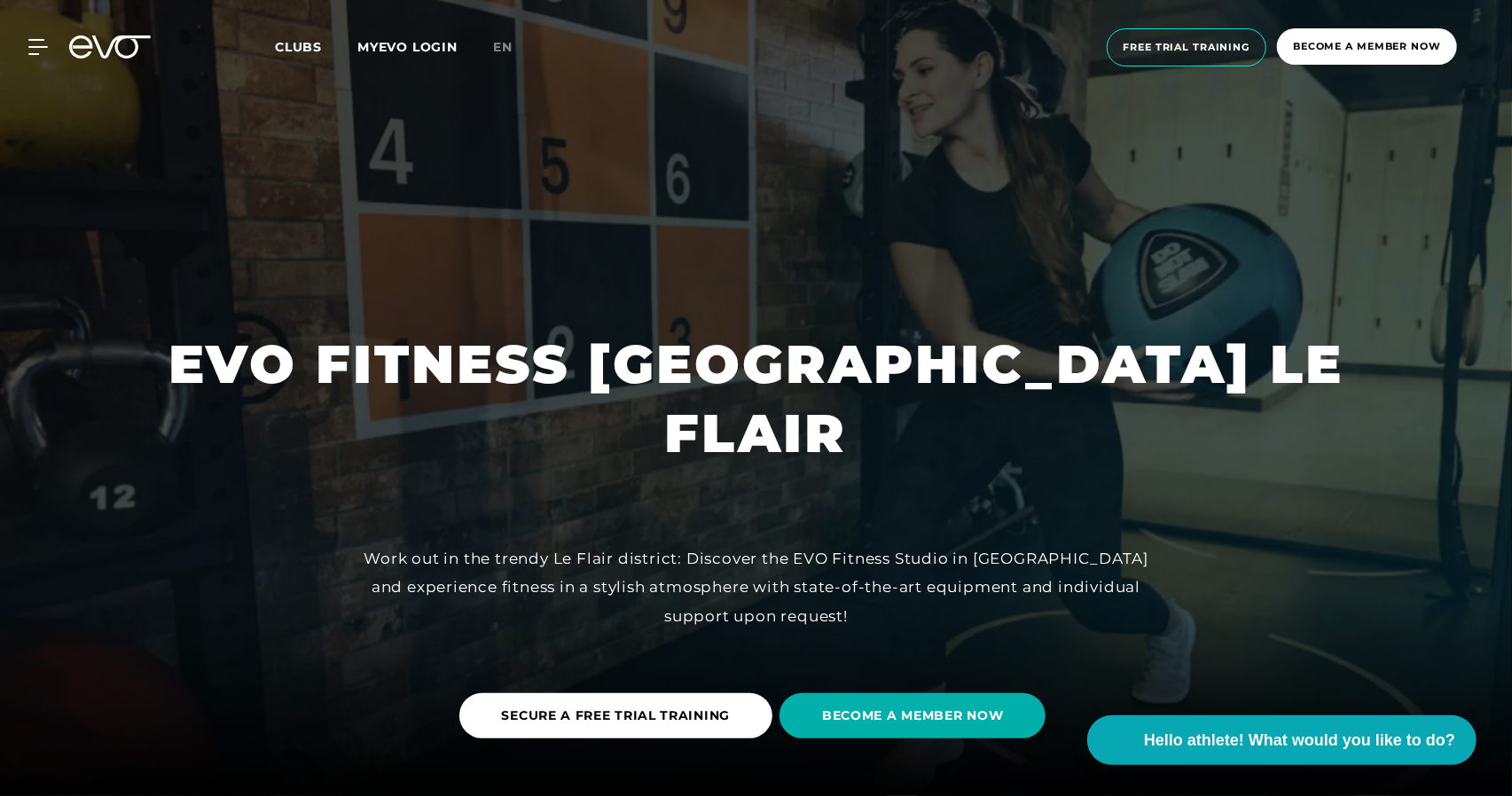
click at [1367, 47] on font "Become a member now" at bounding box center [1367, 46] width 148 height 13
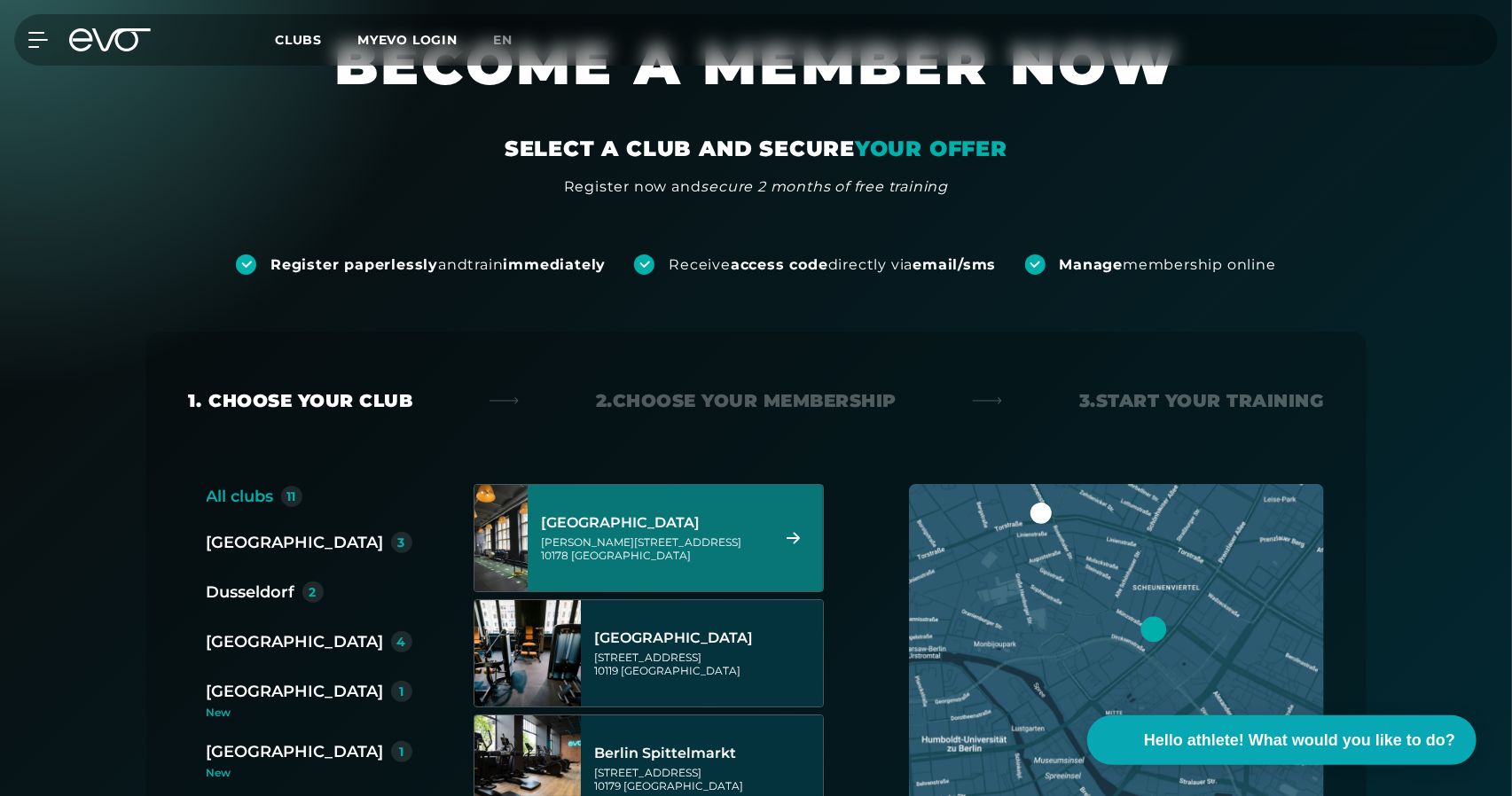
scroll to position [88, 0]
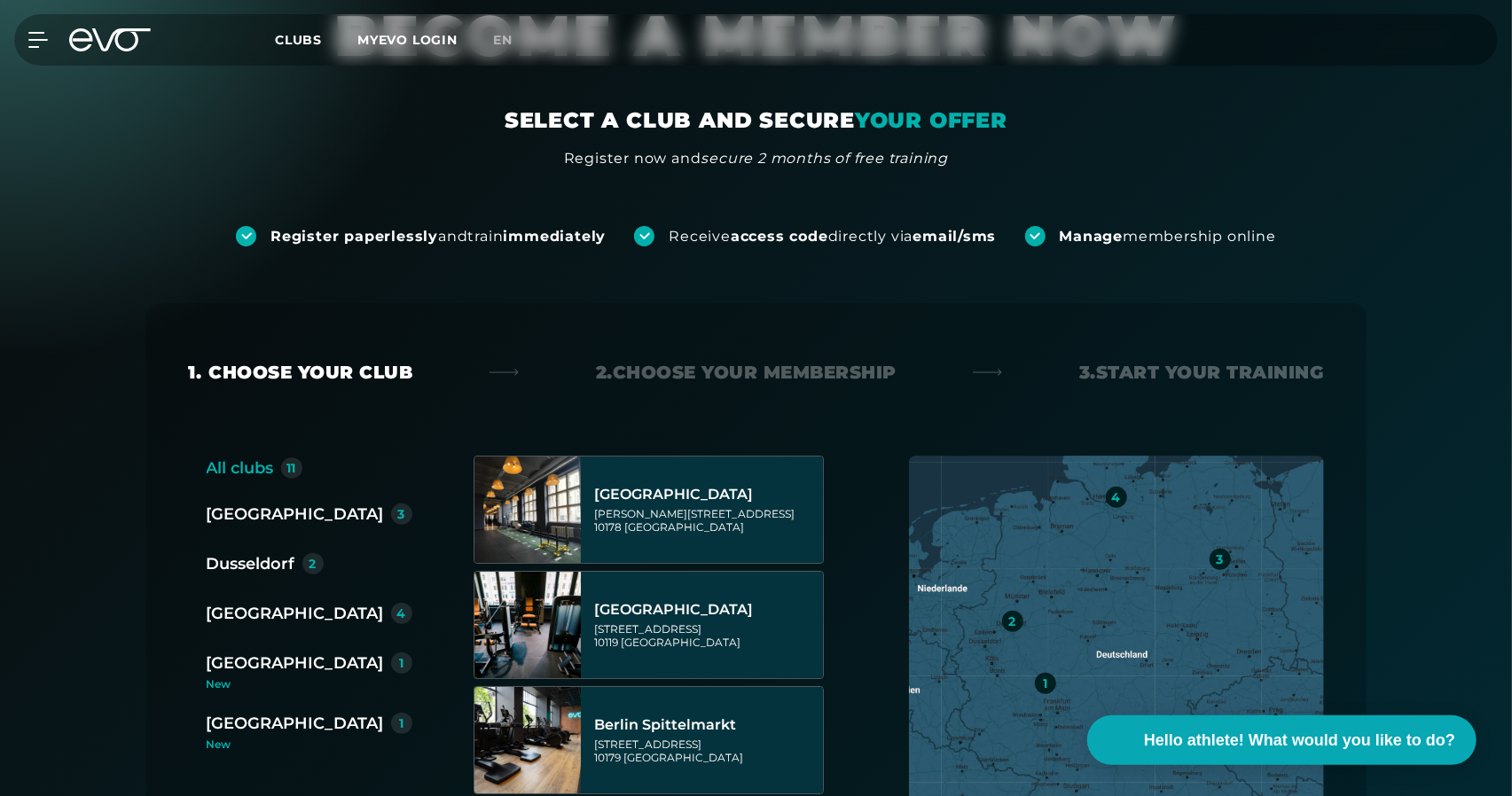
click at [248, 564] on font "Dusseldorf" at bounding box center [251, 564] width 88 height 20
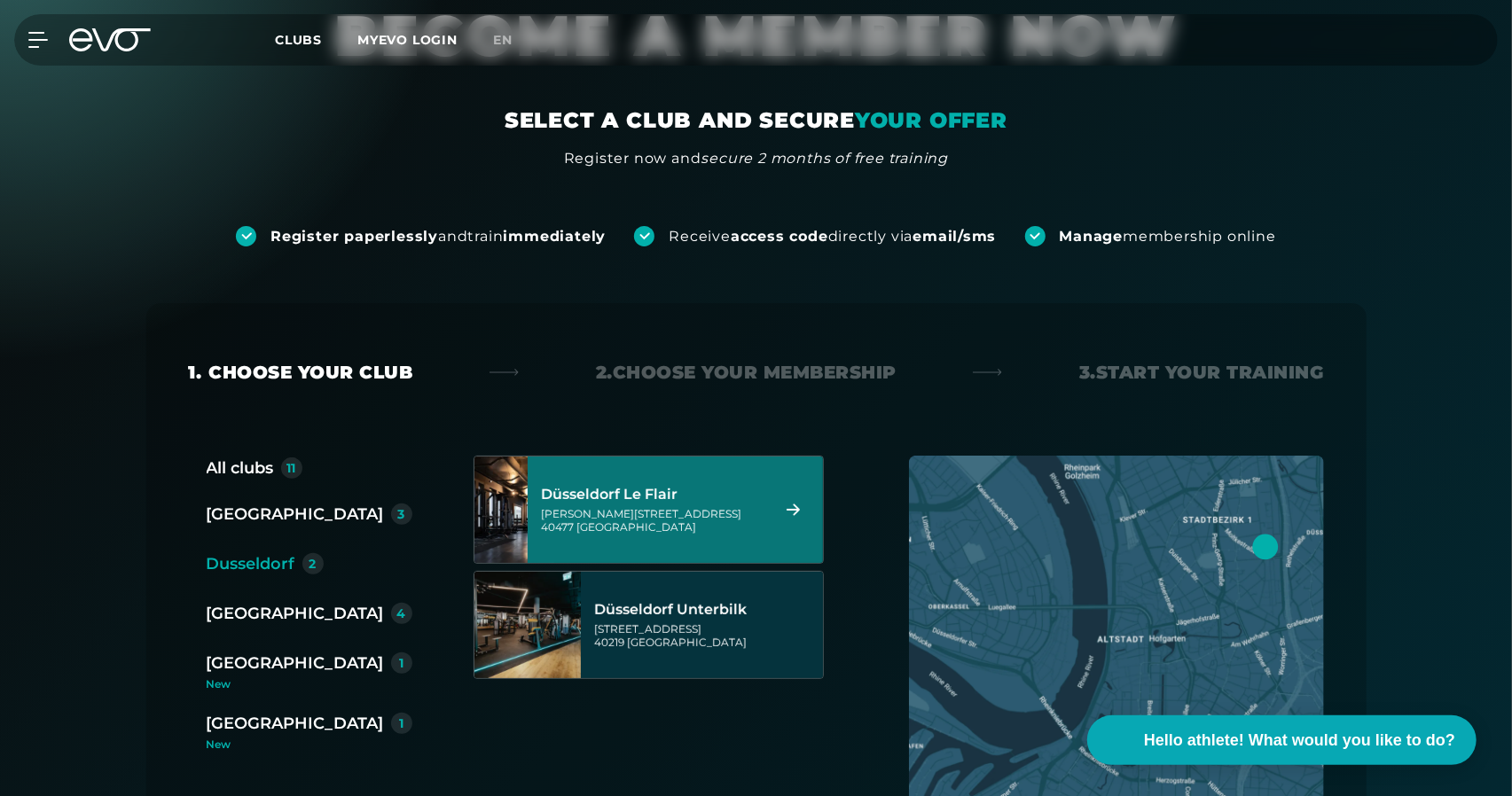
click at [686, 482] on div "[GEOGRAPHIC_DATA] Le Flair [PERSON_NAME][STREET_ADDRESS]" at bounding box center [653, 510] width 223 height 79
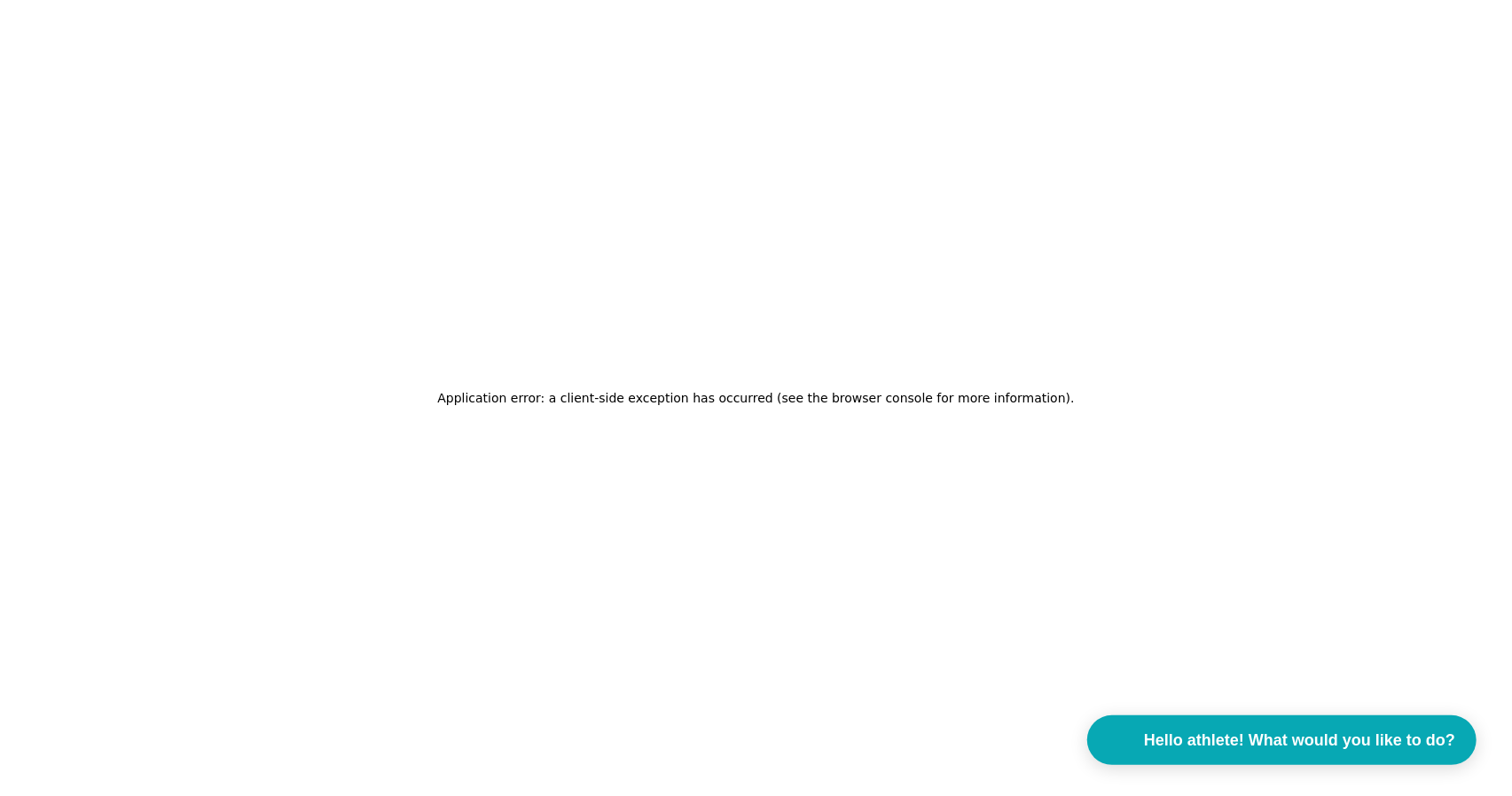
scroll to position [0, 0]
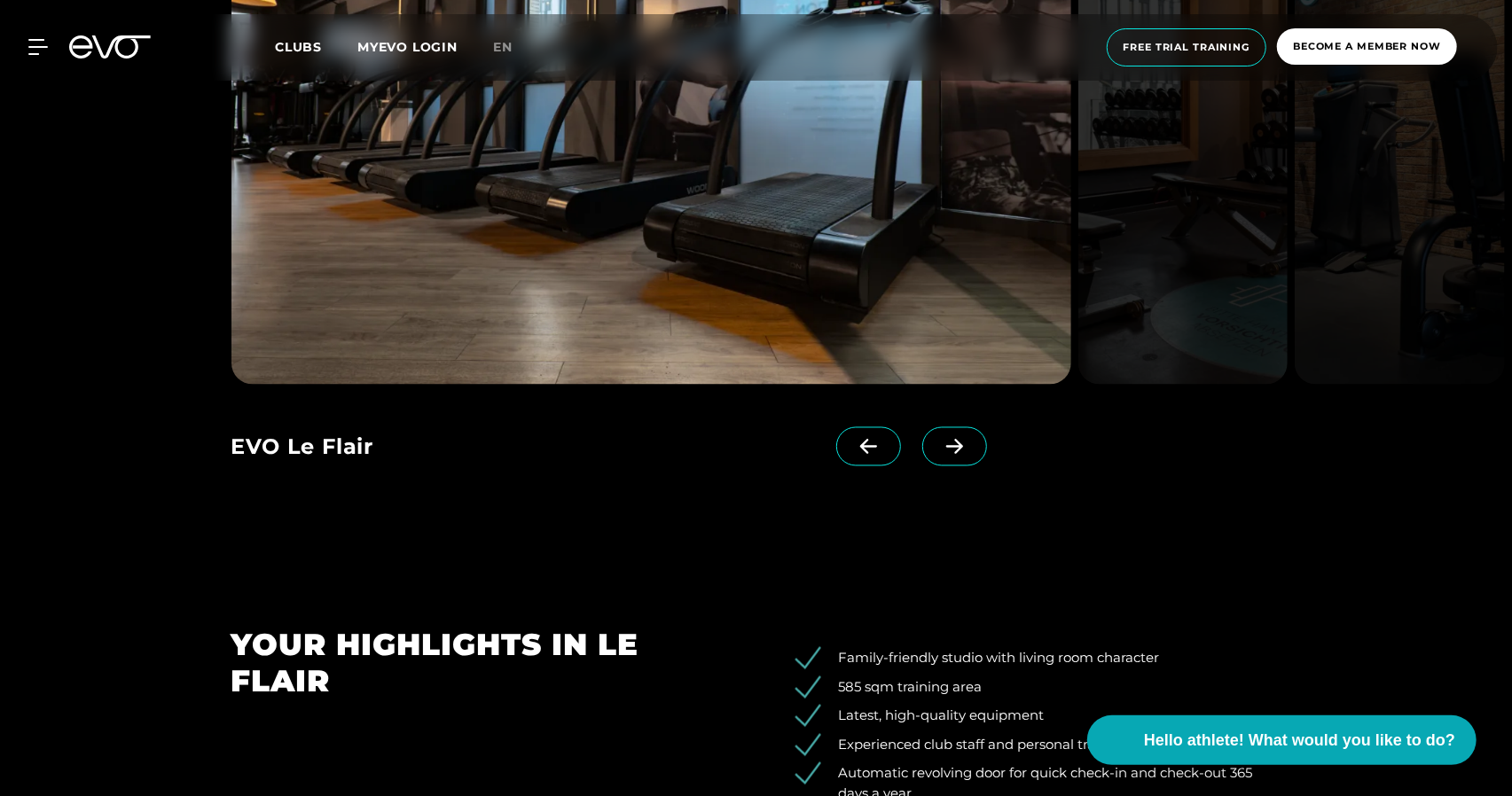
scroll to position [1951, 0]
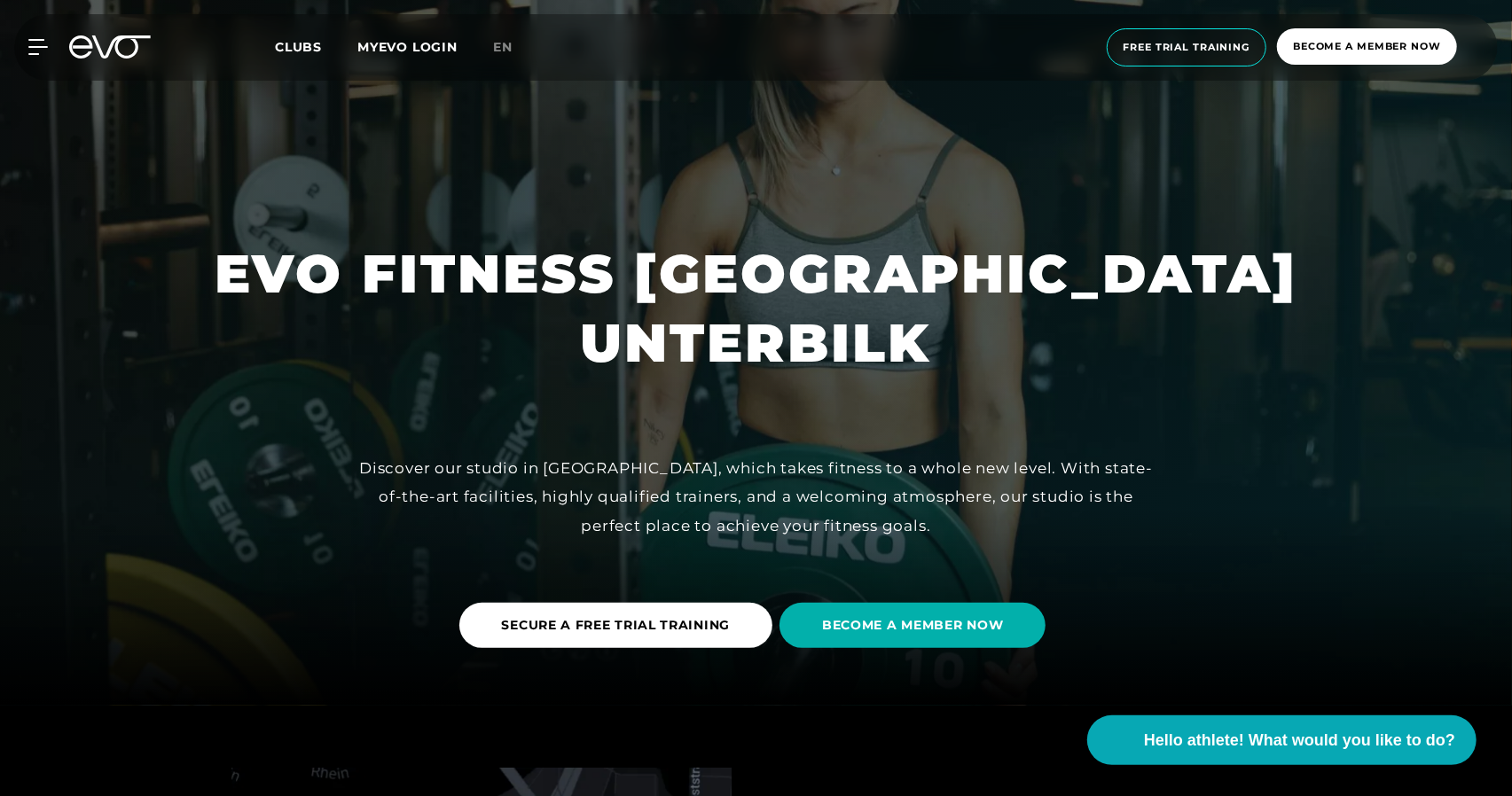
scroll to position [178, 0]
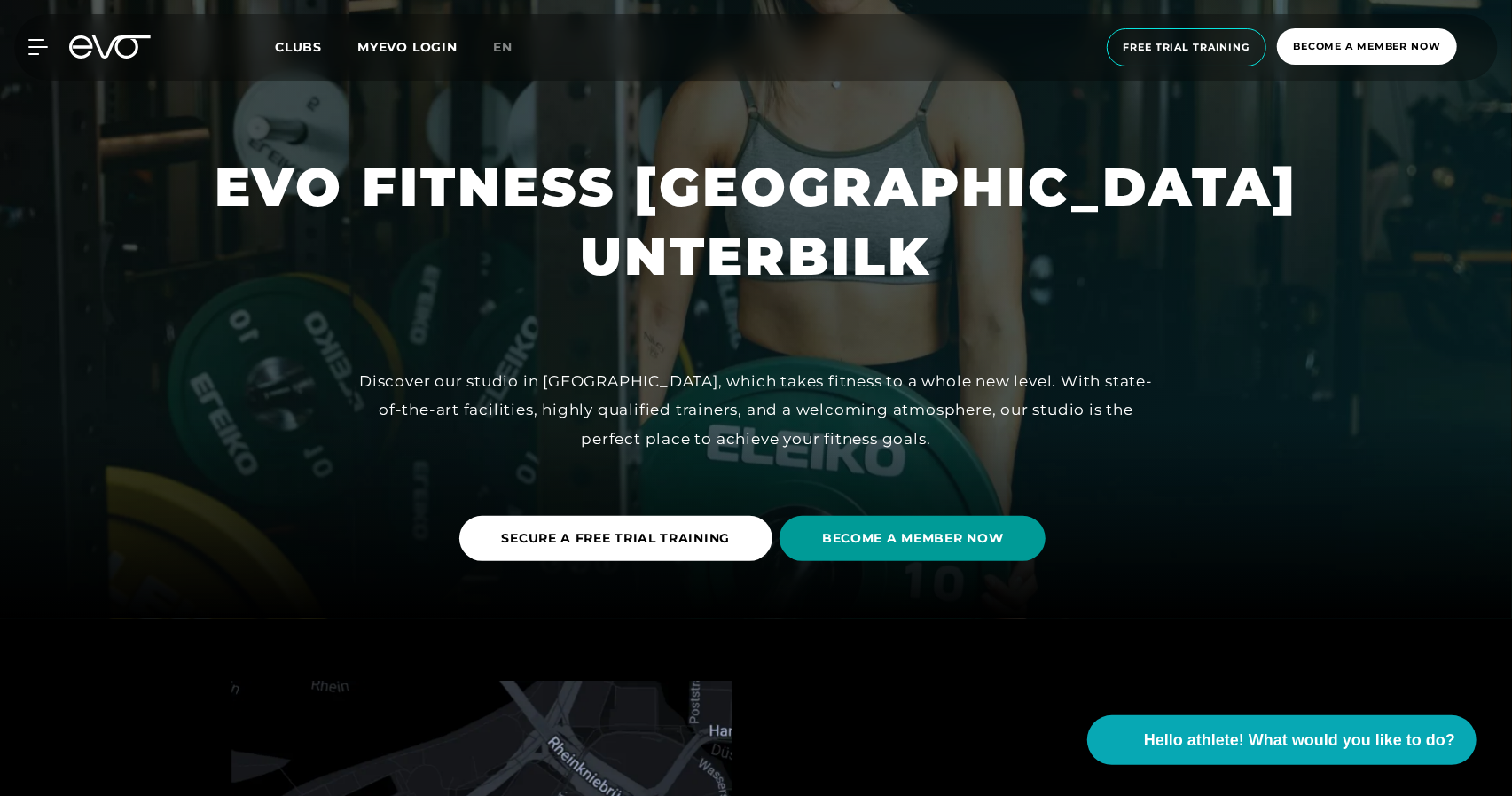
click at [903, 538] on font "BECOME A MEMBER NOW" at bounding box center [913, 538] width 181 height 16
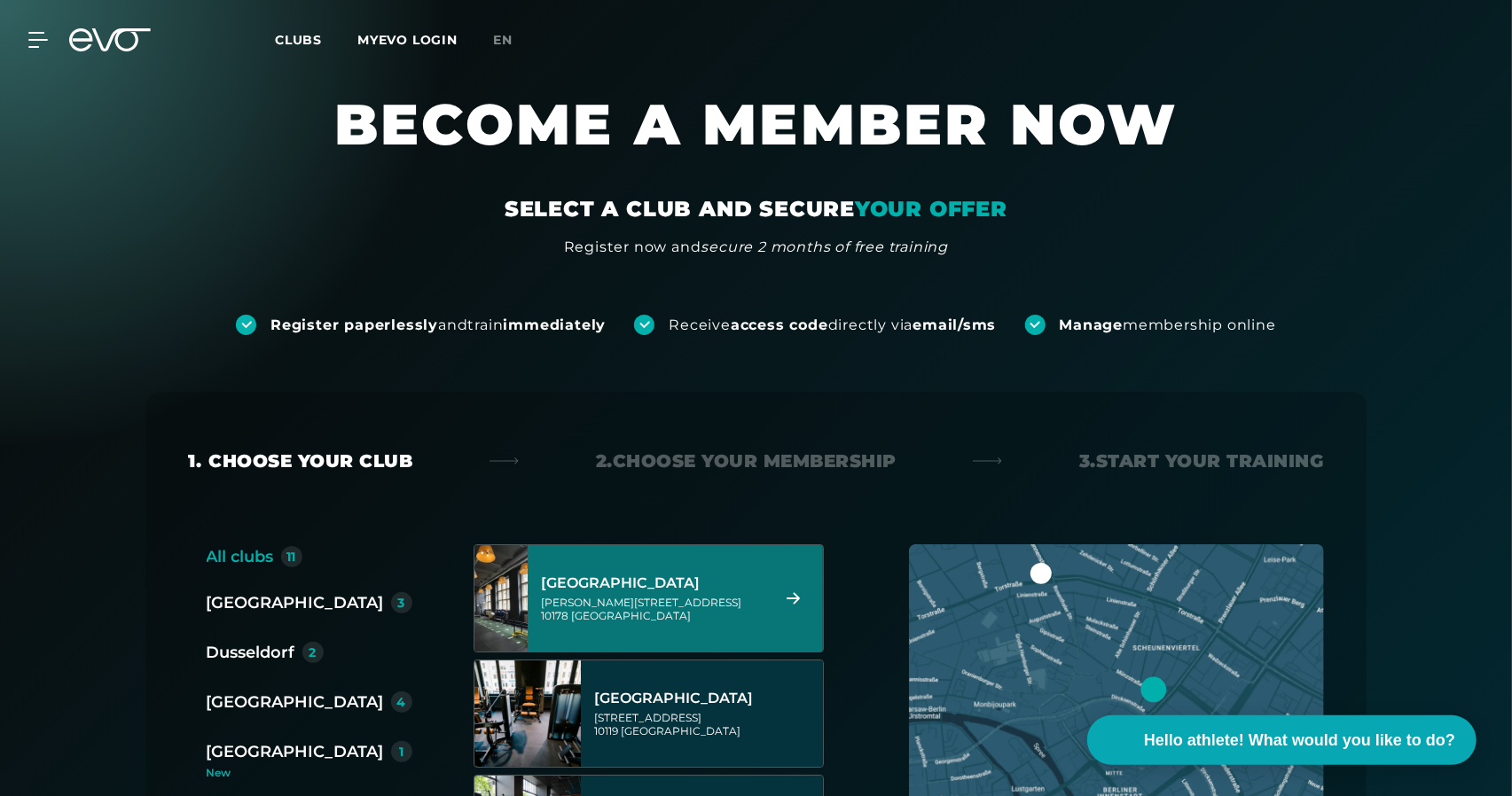
click at [694, 588] on font "[GEOGRAPHIC_DATA]" at bounding box center [621, 582] width 159 height 17
